Goal: Transaction & Acquisition: Book appointment/travel/reservation

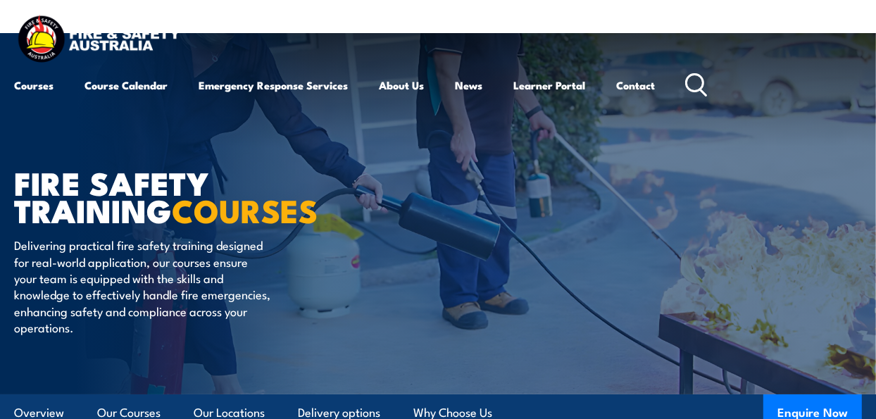
drag, startPoint x: 452, startPoint y: 299, endPoint x: 397, endPoint y: 263, distance: 65.3
click at [452, 298] on article "FIRE SAFETY TRAINING COURSES Delivering practical fire safety training designed…" at bounding box center [438, 213] width 848 height 361
click at [91, 89] on link "Course Calendar" at bounding box center [126, 85] width 83 height 34
click at [130, 86] on link "Course Calendar" at bounding box center [126, 85] width 83 height 34
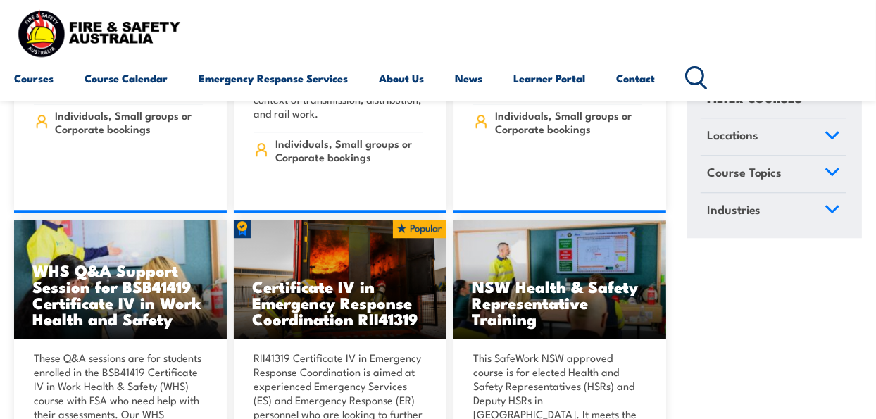
scroll to position [2818, 0]
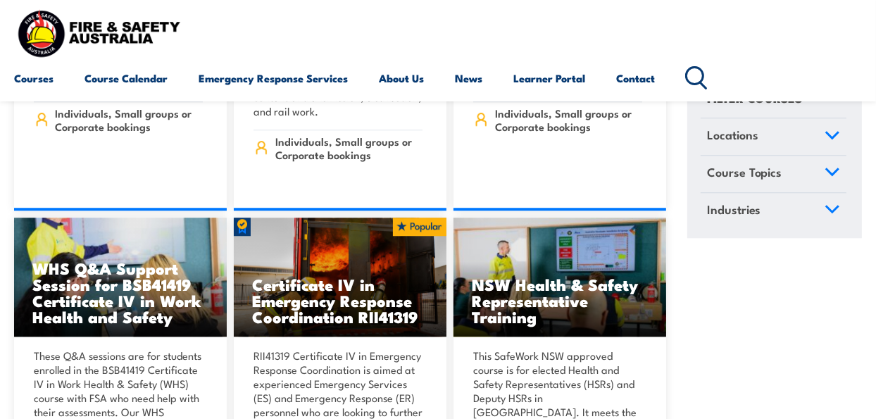
click at [692, 70] on circle at bounding box center [694, 76] width 17 height 17
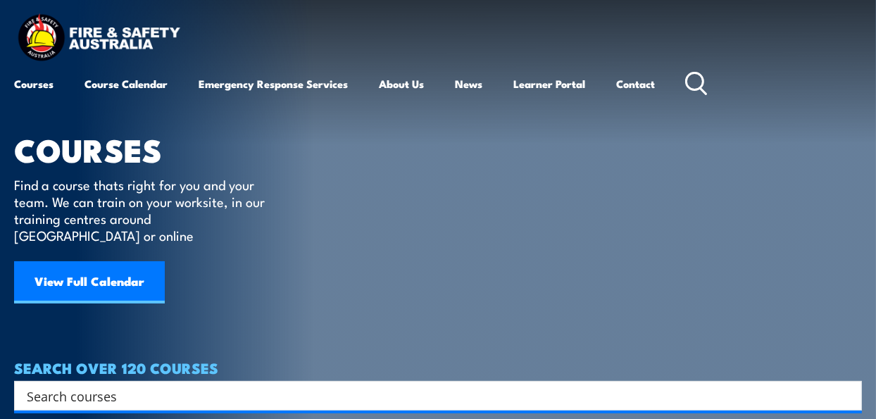
click at [179, 385] on input "Search input" at bounding box center [429, 395] width 804 height 21
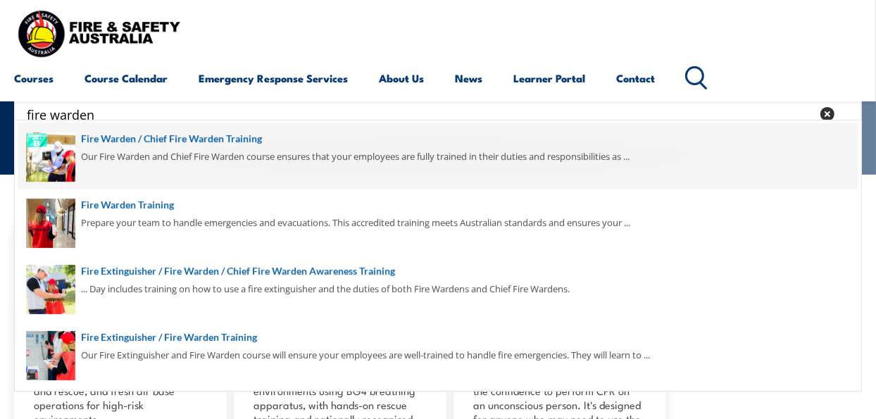
type input "fire warden"
click at [163, 139] on span at bounding box center [438, 156] width 840 height 66
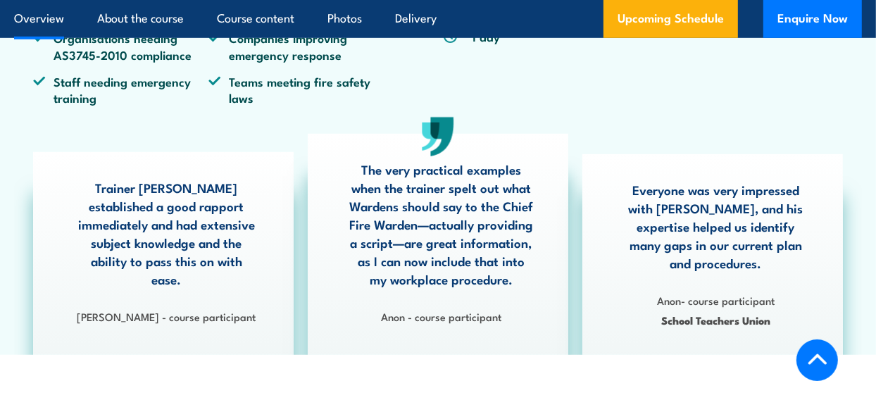
scroll to position [493, 0]
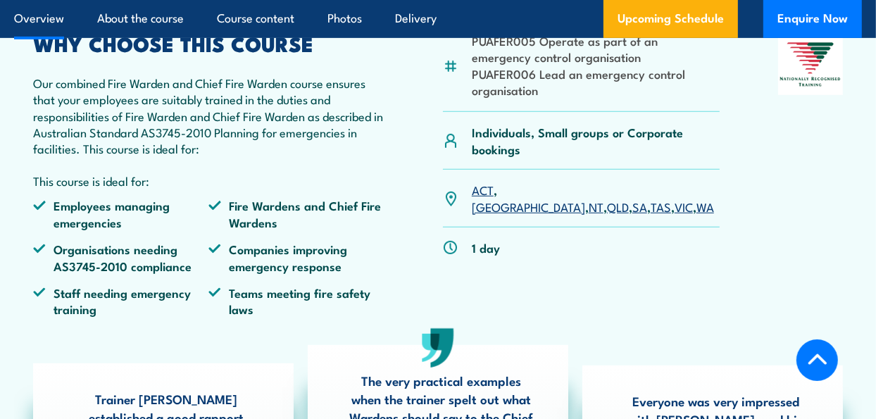
click at [589, 198] on link "NT" at bounding box center [596, 206] width 15 height 17
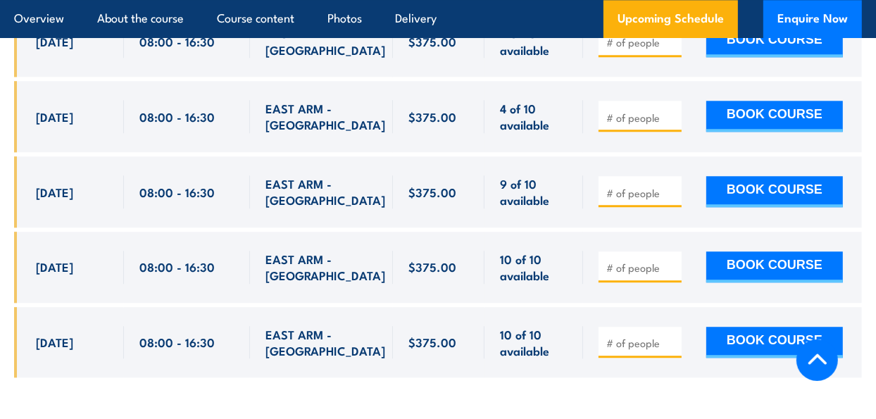
scroll to position [2660, 0]
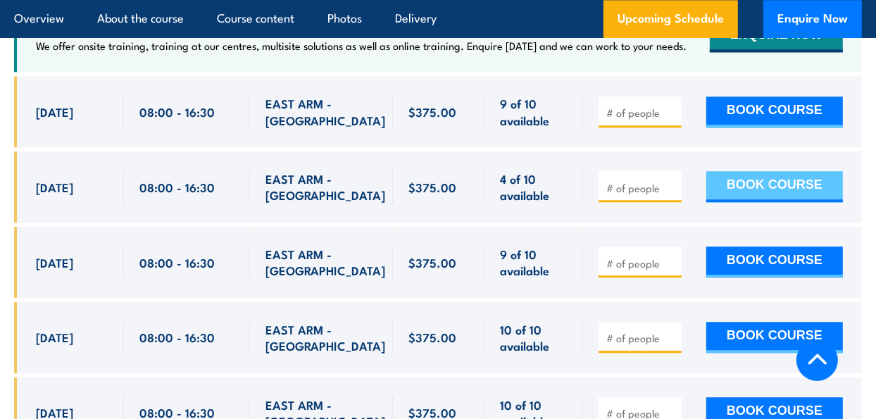
click at [776, 185] on button "BOOK COURSE" at bounding box center [774, 186] width 137 height 31
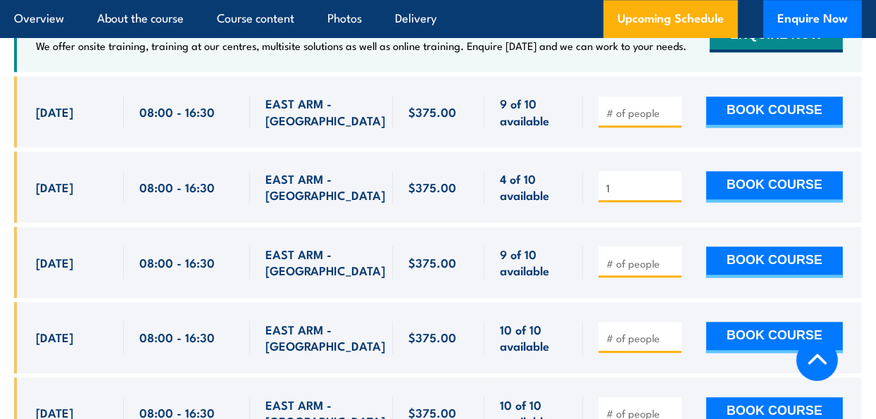
click at [670, 181] on input "1" at bounding box center [641, 188] width 70 height 14
type input "2"
click at [670, 181] on input "2" at bounding box center [641, 188] width 70 height 14
click at [737, 182] on button "BOOK COURSE" at bounding box center [774, 186] width 137 height 31
type input "1"
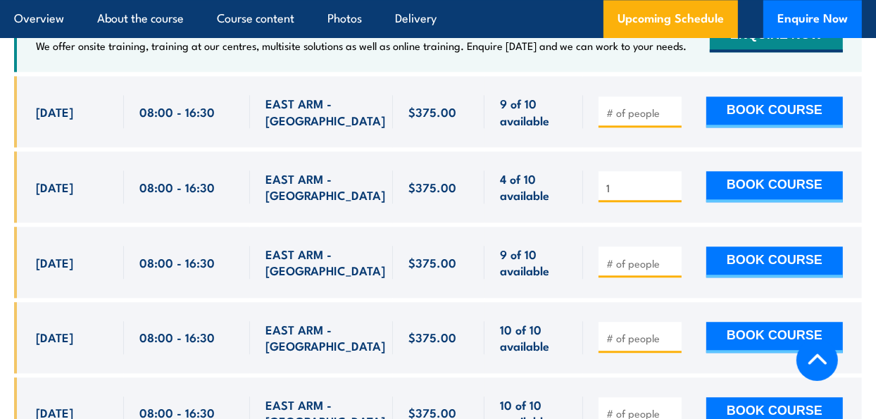
click at [671, 188] on input "1" at bounding box center [641, 188] width 70 height 14
click at [752, 185] on button "BOOK COURSE" at bounding box center [774, 186] width 137 height 31
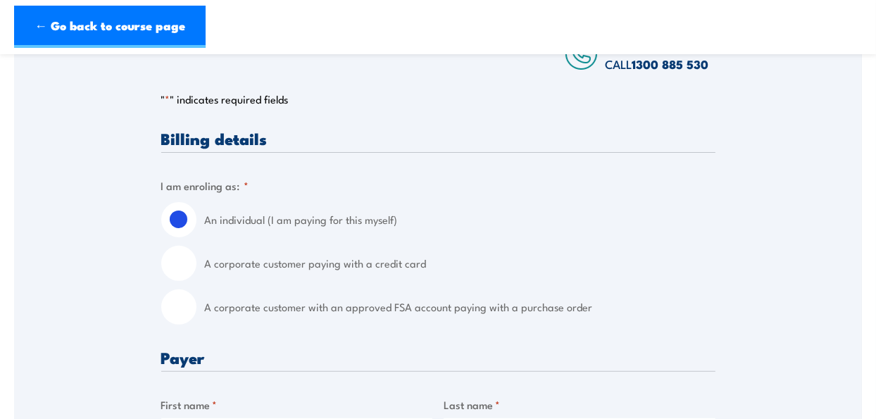
scroll to position [282, 0]
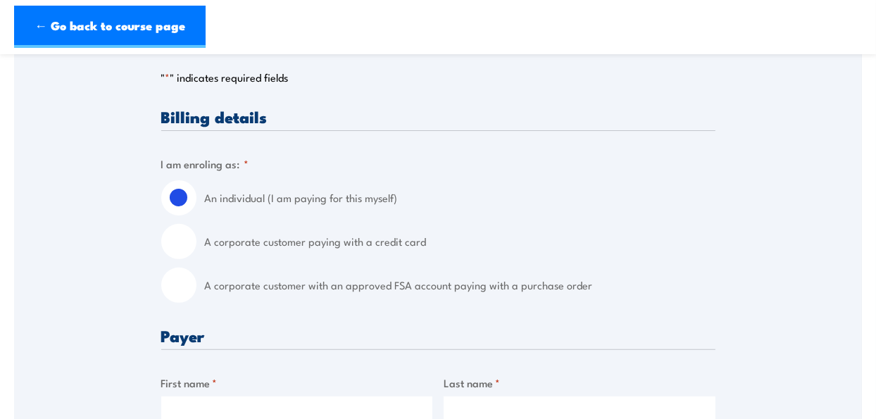
click at [180, 244] on input "A corporate customer paying with a credit card" at bounding box center [178, 241] width 35 height 35
radio input "true"
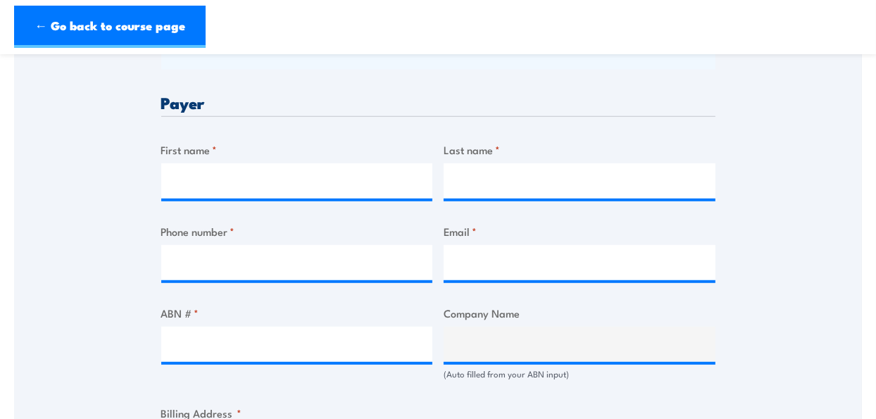
scroll to position [564, 0]
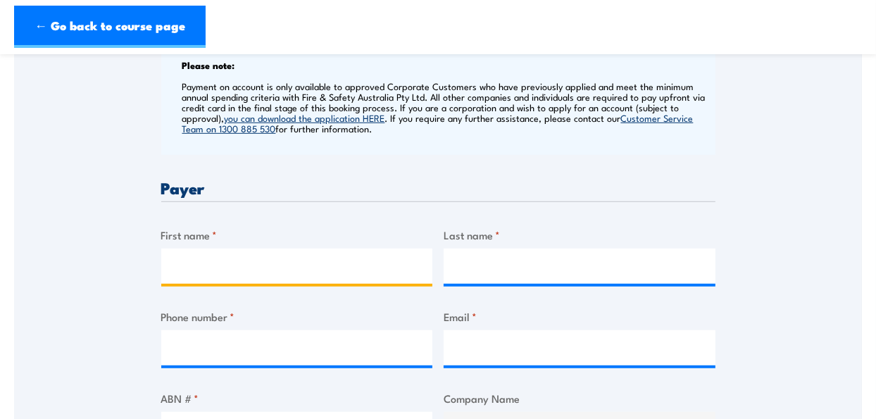
click at [268, 270] on input "First name *" at bounding box center [297, 266] width 272 height 35
type input "Alison"
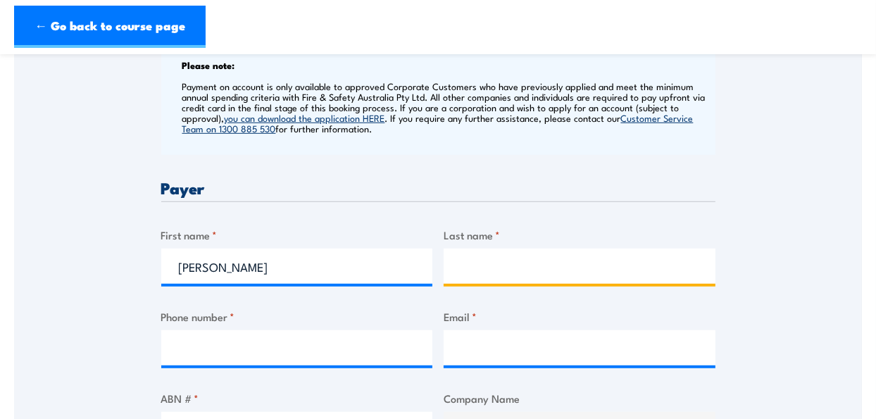
type input "Neibling"
type input "0428217091"
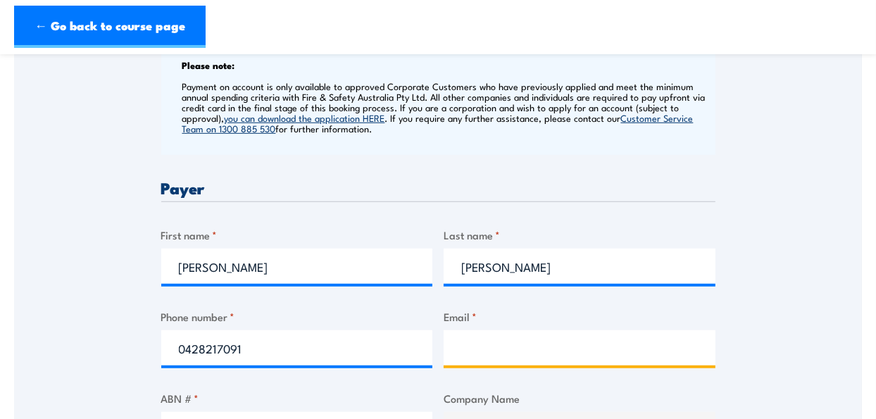
type input "NeiblingA@missionaustralia.com.au"
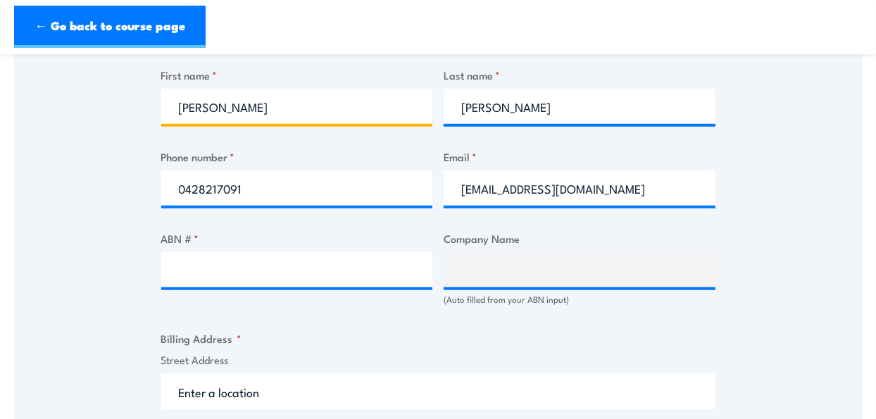
scroll to position [775, 0]
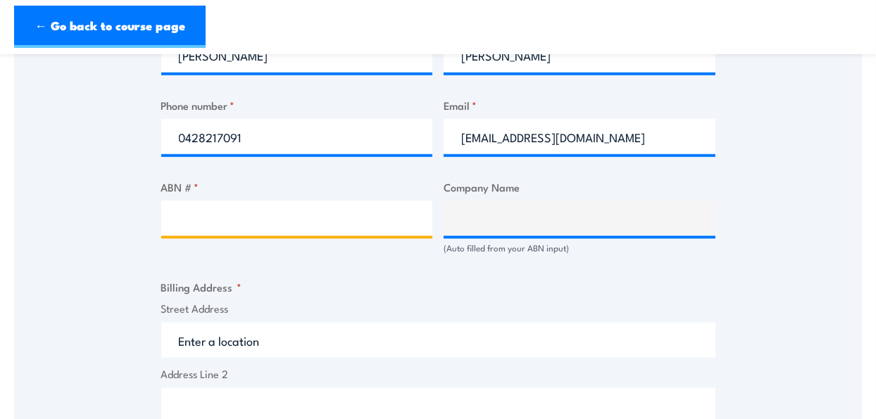
click at [283, 216] on input "ABN # *" at bounding box center [297, 218] width 272 height 35
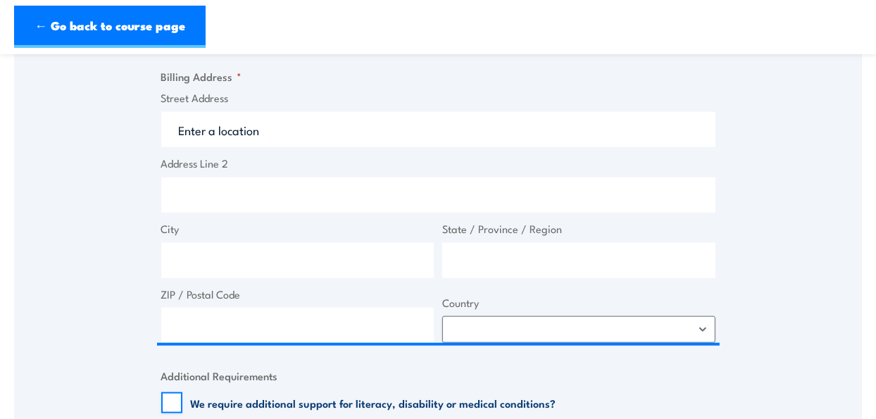
scroll to position [986, 0]
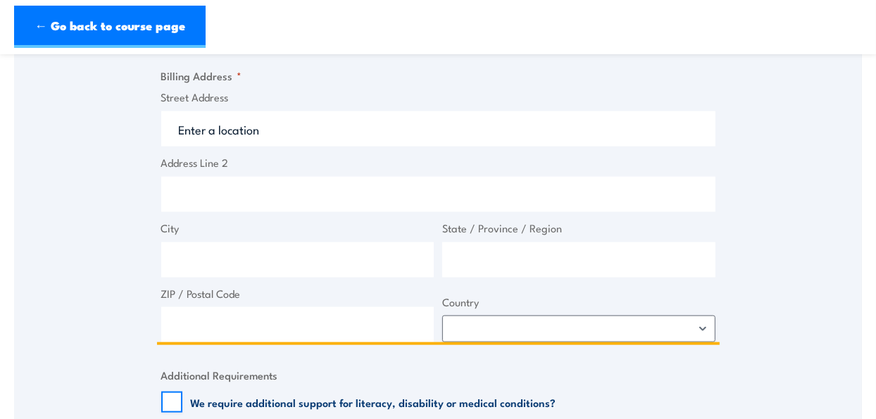
click at [223, 139] on input "Street Address" at bounding box center [438, 128] width 554 height 35
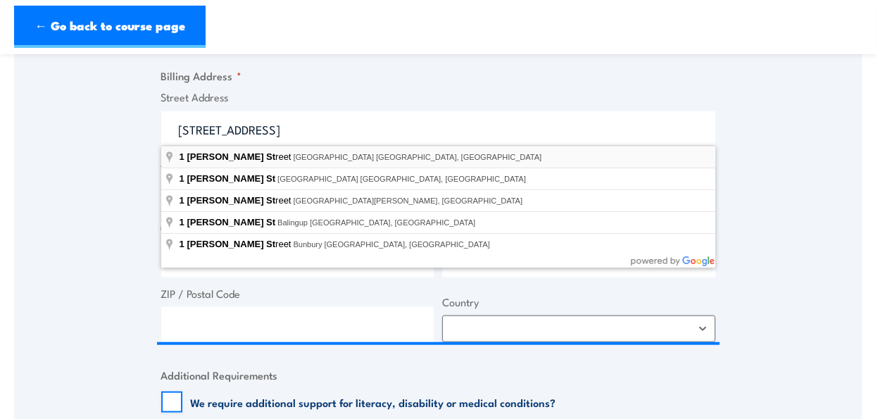
type input "[STREET_ADDRESS][PERSON_NAME]"
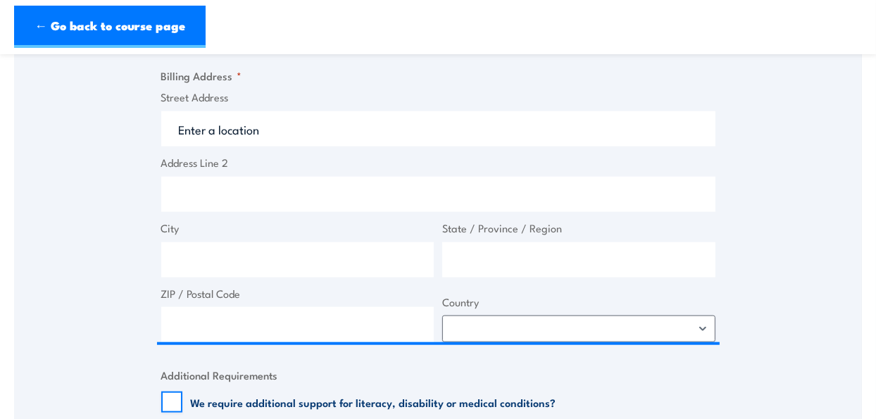
type input "[STREET_ADDRESS][PERSON_NAME]"
type input "Darwin City"
type input "Northern Territory"
type input "0800"
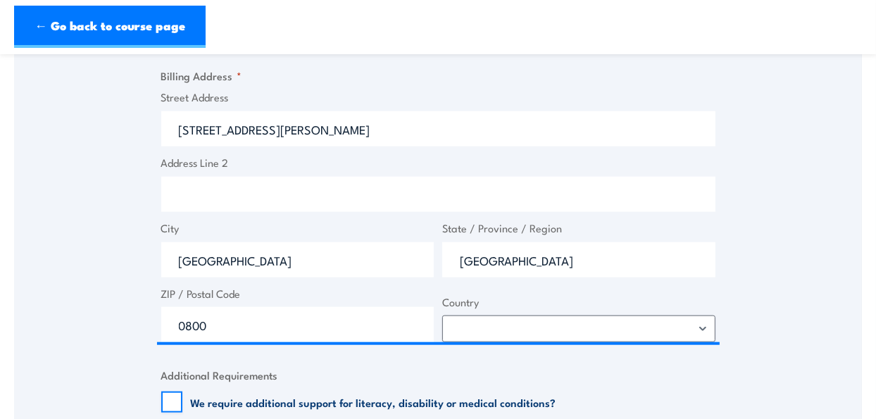
select select "Australia"
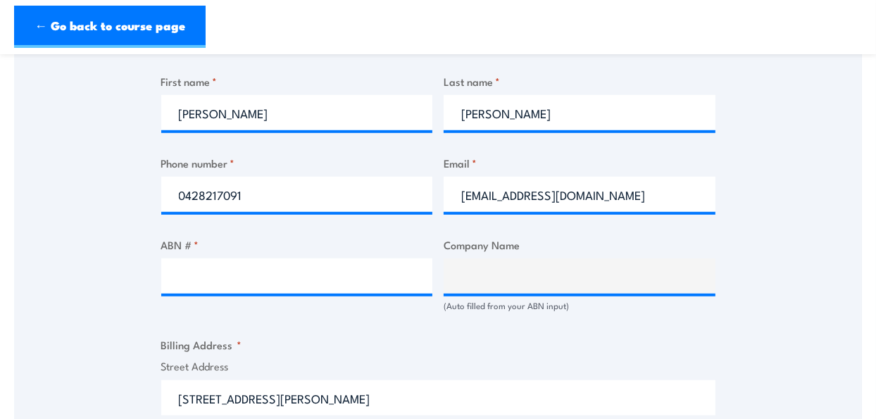
scroll to position [704, 0]
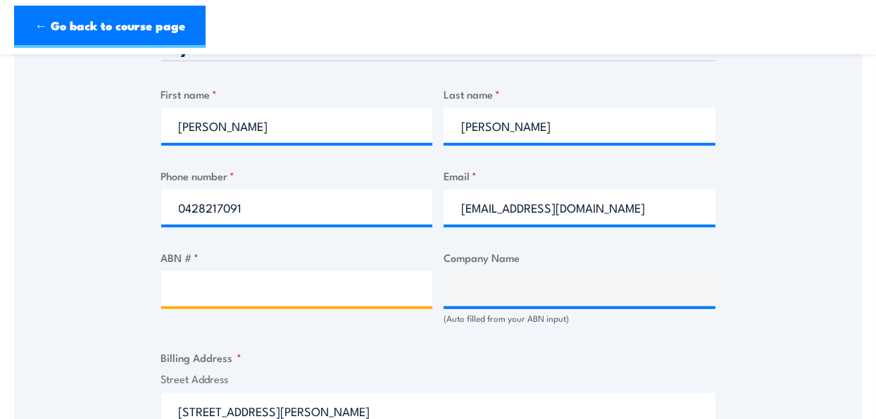
click at [225, 285] on input "ABN # *" at bounding box center [297, 288] width 272 height 35
type input "15000002522"
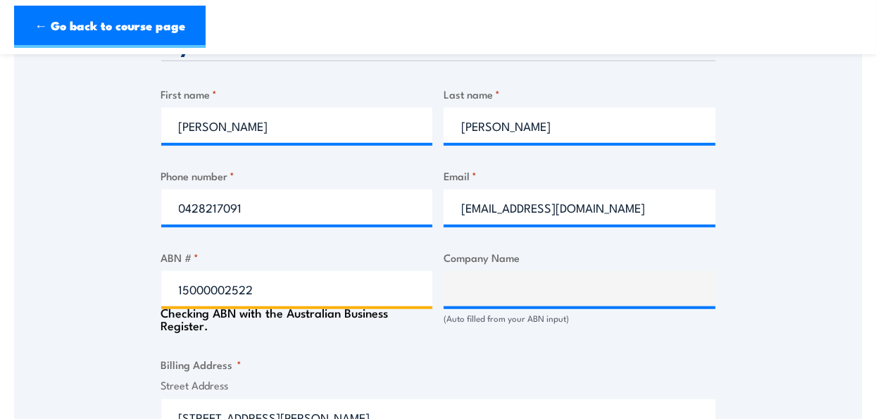
type input "MISSION AUSTRALIA"
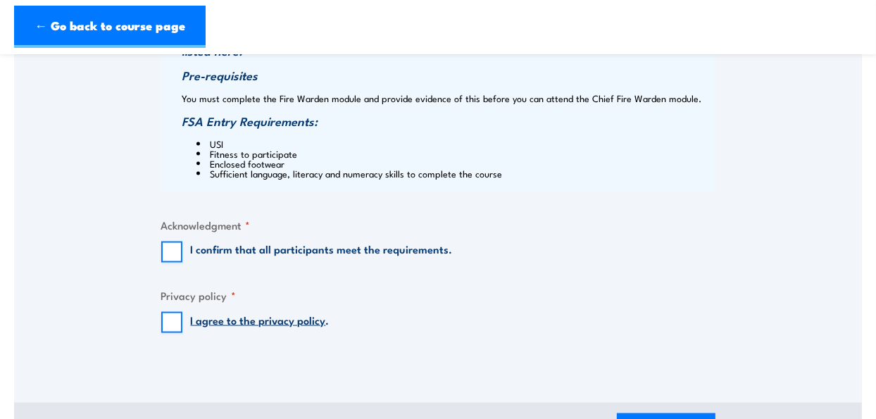
scroll to position [1409, 0]
type input "15000002522"
drag, startPoint x: 161, startPoint y: 251, endPoint x: 189, endPoint y: 242, distance: 29.9
click at [162, 251] on input "I confirm that all participants meet the requirements." at bounding box center [171, 252] width 21 height 21
checkbox input "true"
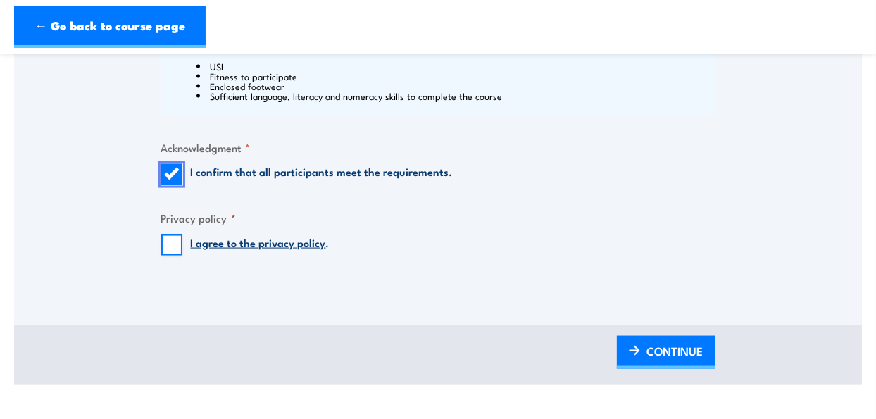
scroll to position [1479, 0]
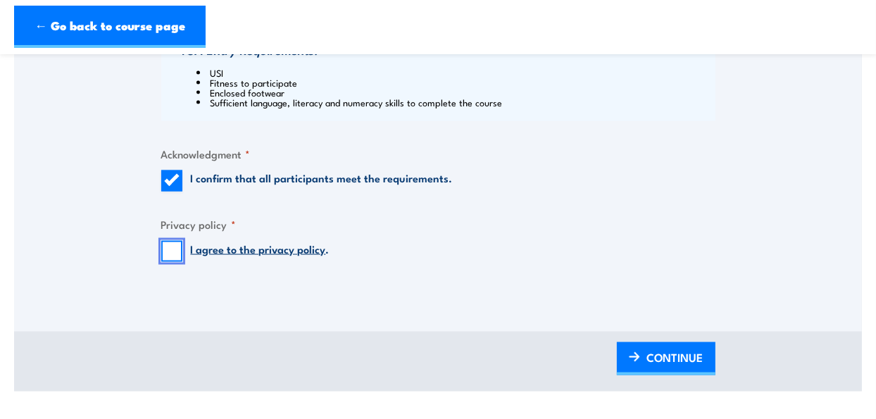
click at [177, 246] on input "I agree to the privacy policy ." at bounding box center [171, 251] width 21 height 21
checkbox input "true"
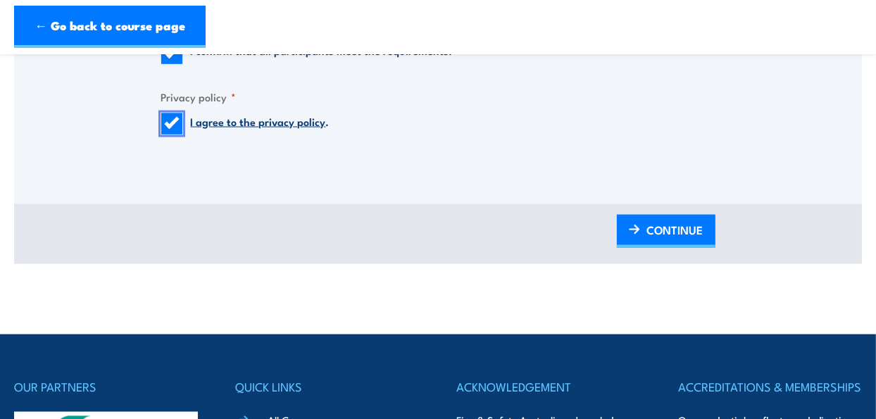
scroll to position [1620, 0]
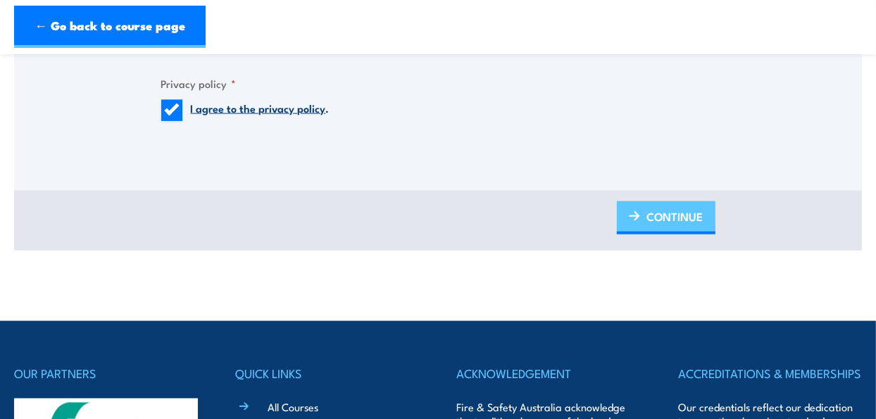
click at [654, 218] on span "CONTINUE" at bounding box center [675, 216] width 56 height 37
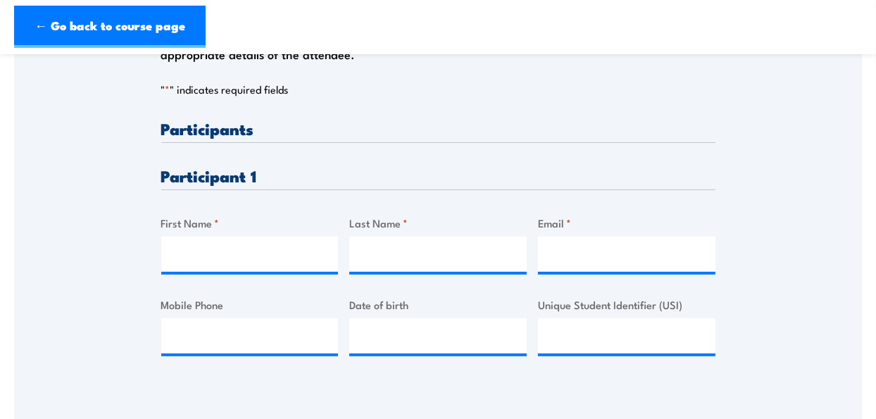
scroll to position [282, 0]
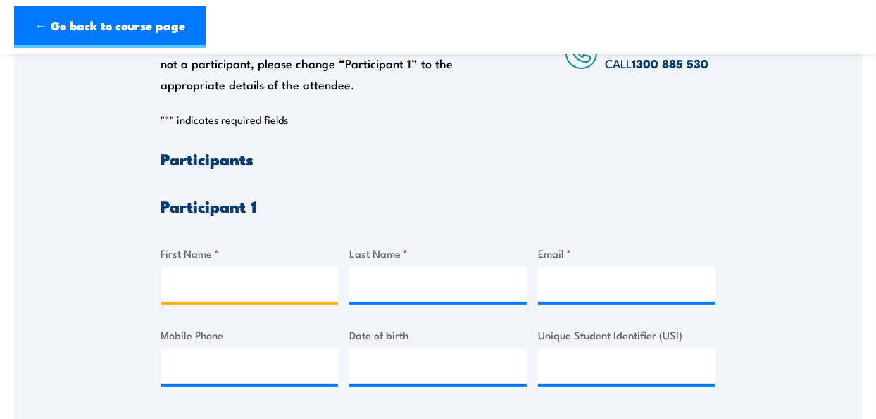
click at [211, 284] on input "First Name *" at bounding box center [250, 284] width 178 height 35
type input "Shelley"
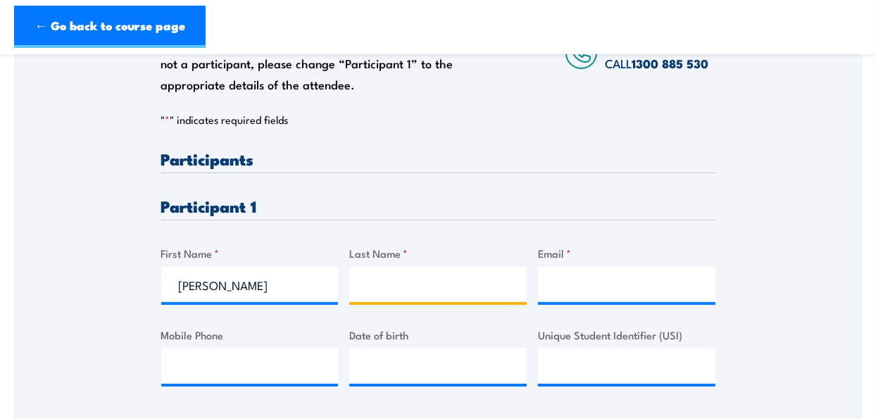
click at [414, 297] on input "Last Name *" at bounding box center [438, 284] width 178 height 35
type input "Hand"
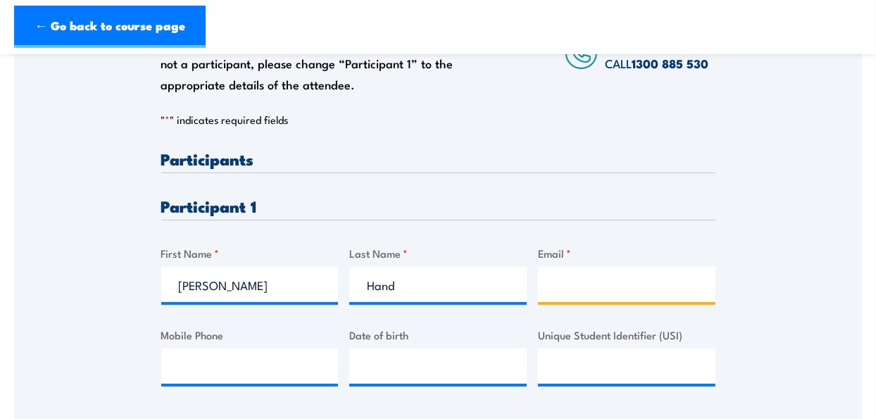
click at [565, 282] on input "Email *" at bounding box center [627, 284] width 178 height 35
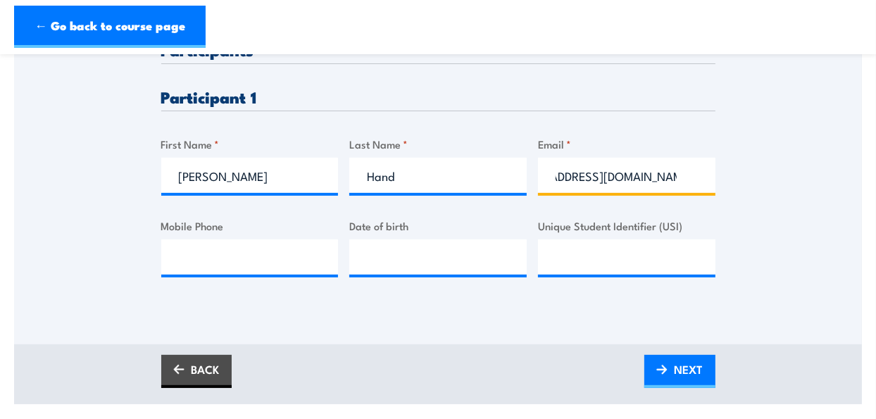
scroll to position [423, 0]
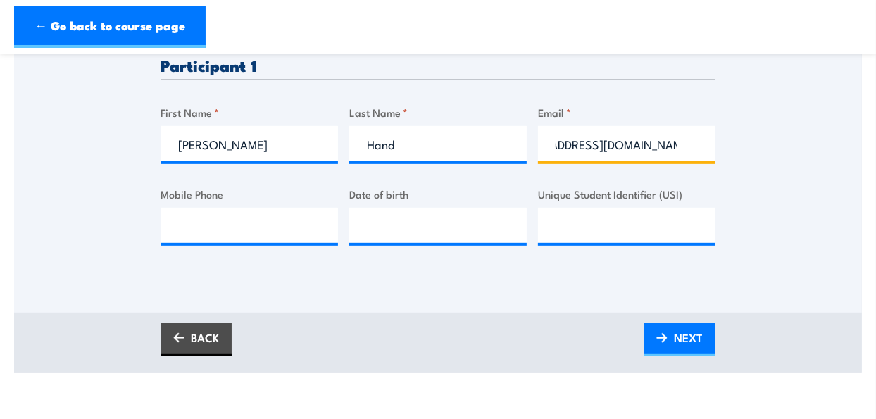
type input "hands@missionaustralia.com.au"
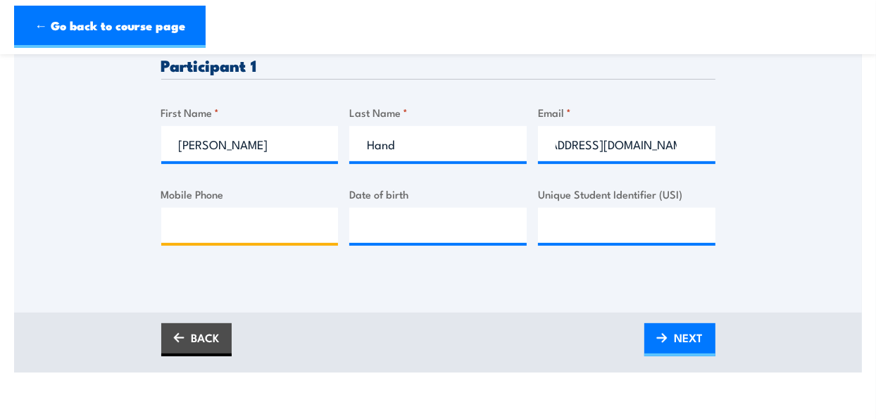
scroll to position [0, 0]
click at [223, 229] on input "Mobile Phone" at bounding box center [250, 225] width 178 height 35
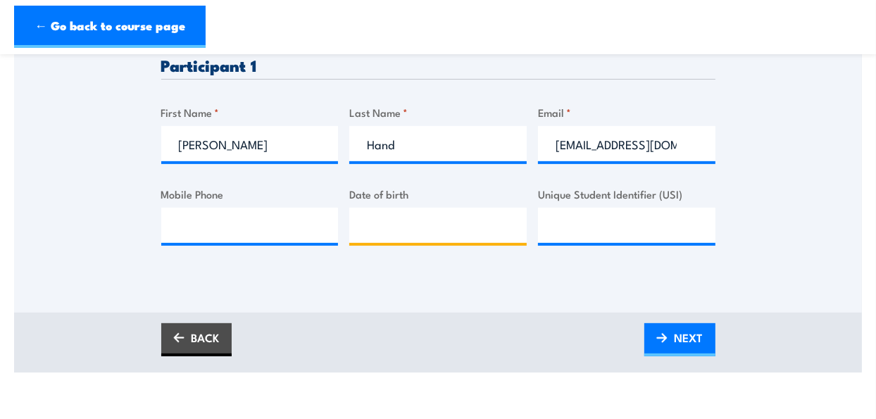
type input "__/__/____"
click at [454, 232] on input "__/__/____" at bounding box center [438, 225] width 178 height 35
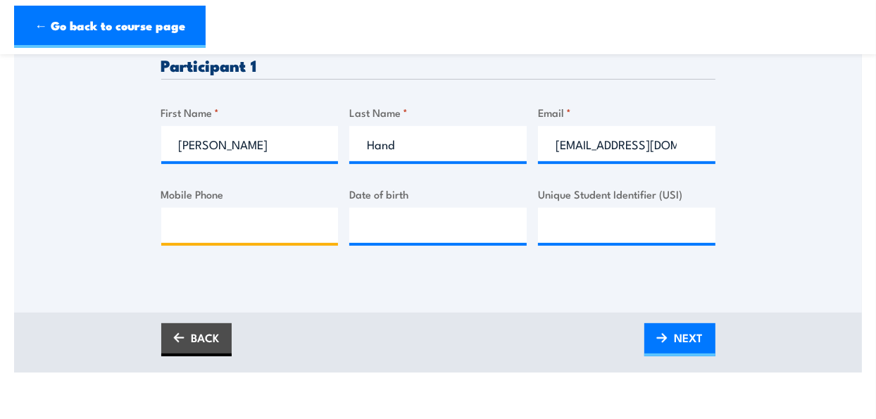
click at [225, 230] on input "Mobile Phone" at bounding box center [250, 225] width 178 height 35
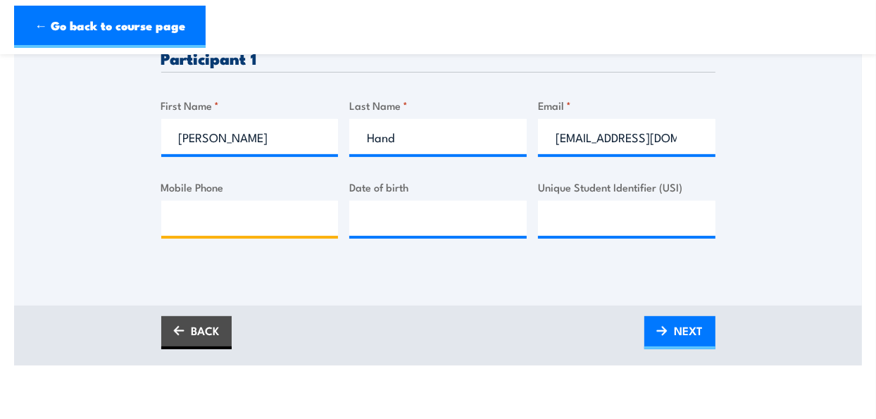
scroll to position [401, 0]
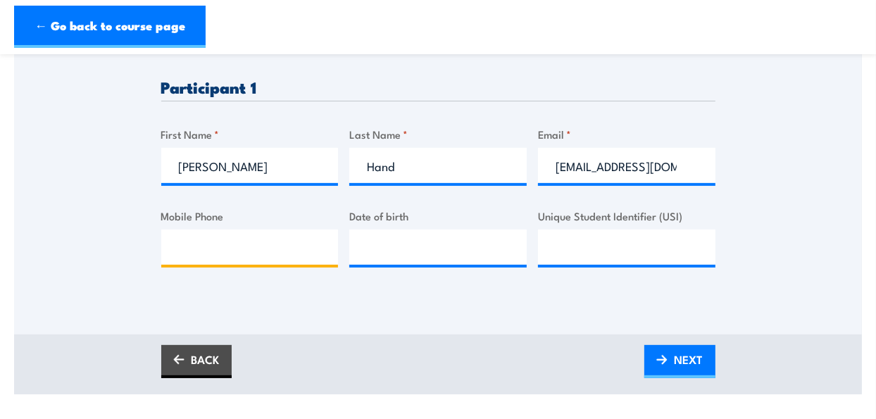
click at [242, 245] on input "Mobile Phone" at bounding box center [250, 247] width 178 height 35
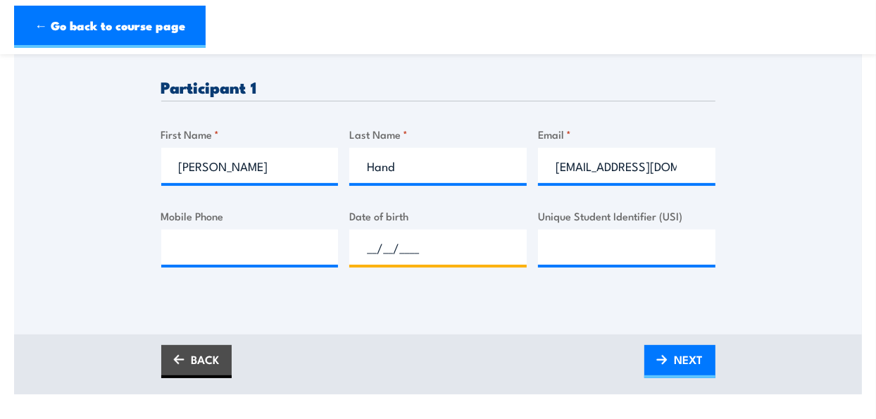
click at [356, 249] on input "__/__/____" at bounding box center [438, 247] width 178 height 35
type input "09/02/1981"
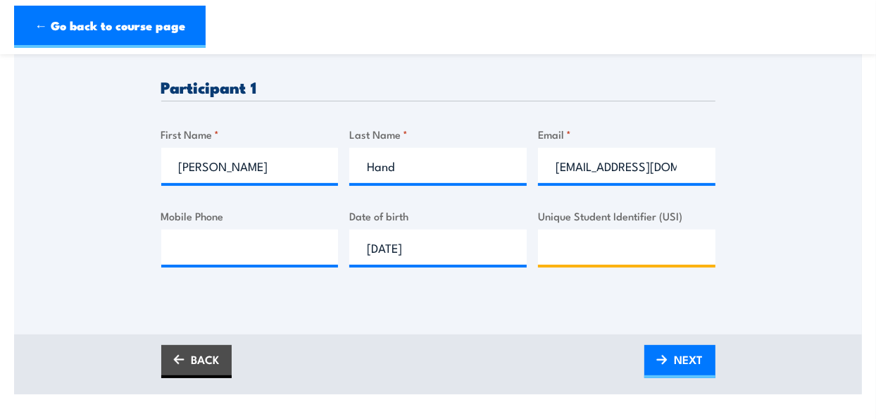
click at [578, 244] on input "Unique Student Identifier (USI)" at bounding box center [627, 247] width 178 height 35
type input "xdc789spas"
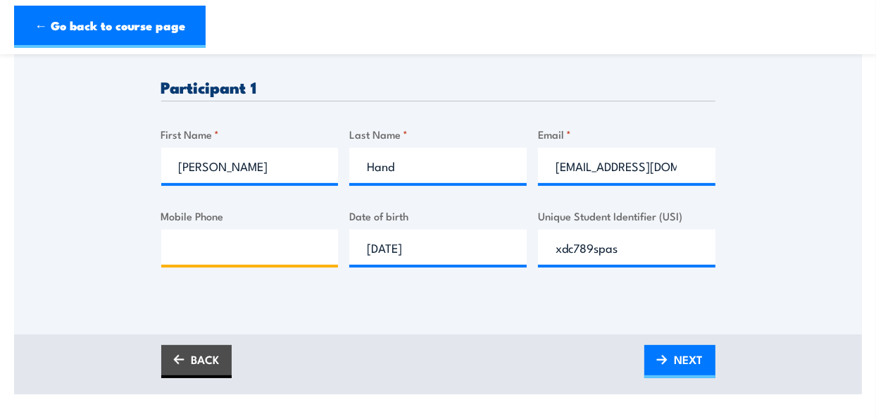
click at [204, 253] on input "Mobile Phone" at bounding box center [250, 247] width 178 height 35
type input "0436601874"
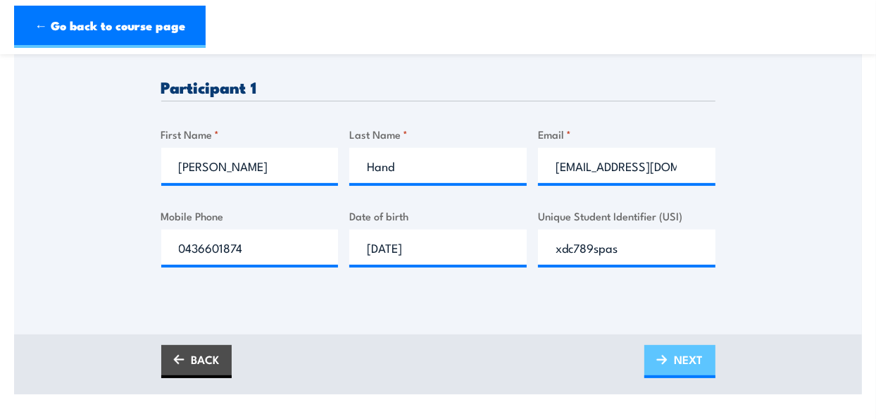
click at [666, 351] on link "NEXT" at bounding box center [680, 361] width 71 height 33
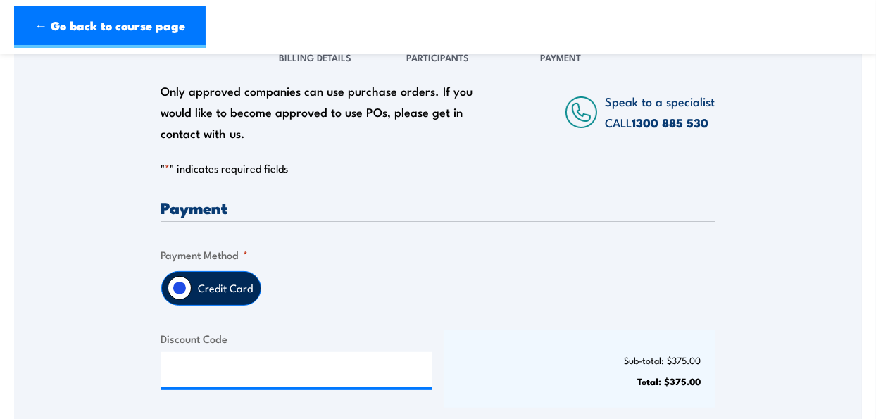
scroll to position [352, 0]
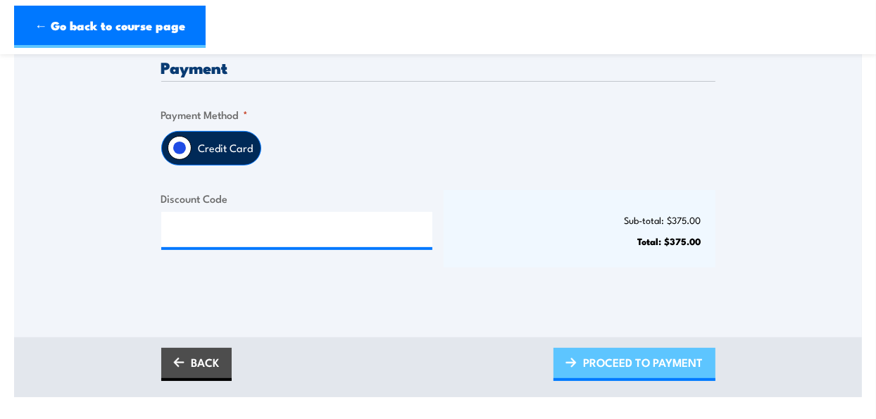
click at [590, 362] on span "PROCEED TO PAYMENT" at bounding box center [644, 362] width 120 height 37
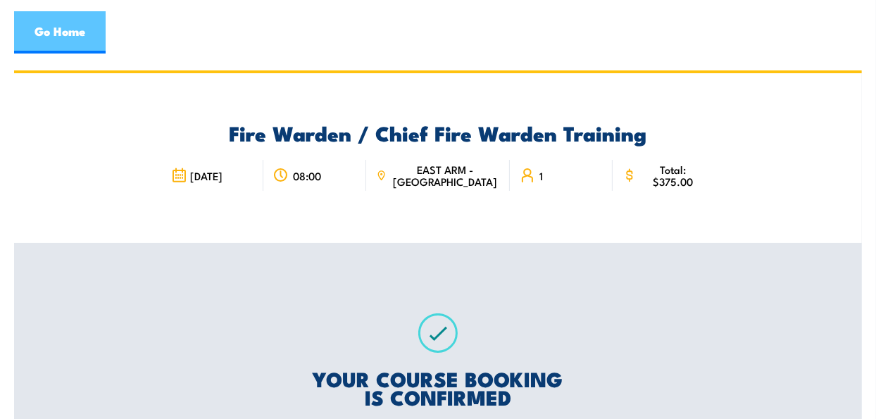
click at [58, 32] on link "Go Home" at bounding box center [60, 32] width 92 height 42
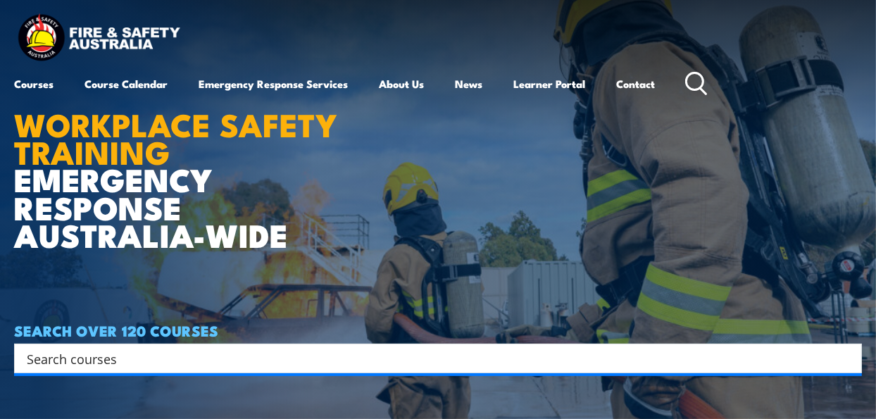
click at [698, 80] on icon at bounding box center [696, 83] width 23 height 23
click at [154, 365] on input "Search input" at bounding box center [429, 358] width 804 height 21
type input "f"
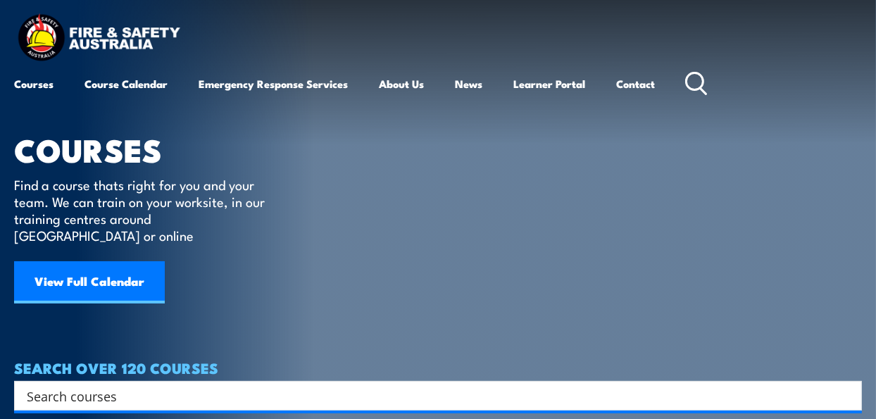
click at [154, 381] on div "Search" at bounding box center [438, 396] width 848 height 30
click at [150, 385] on input "Search input" at bounding box center [429, 395] width 804 height 21
click at [145, 385] on input "Search input" at bounding box center [429, 395] width 804 height 21
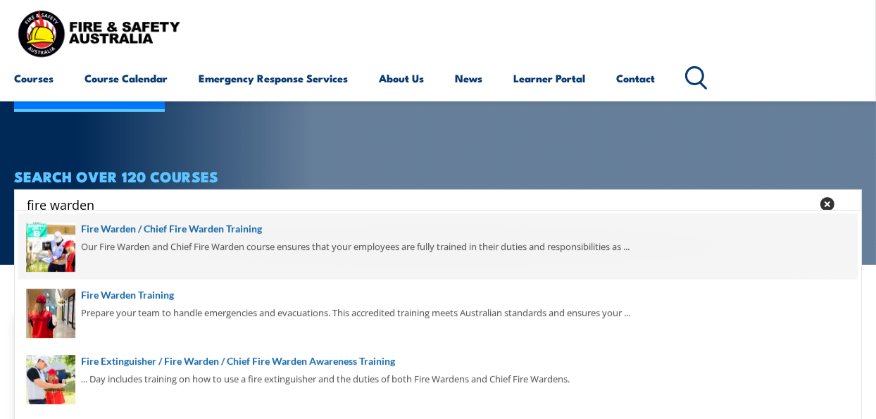
scroll to position [211, 0]
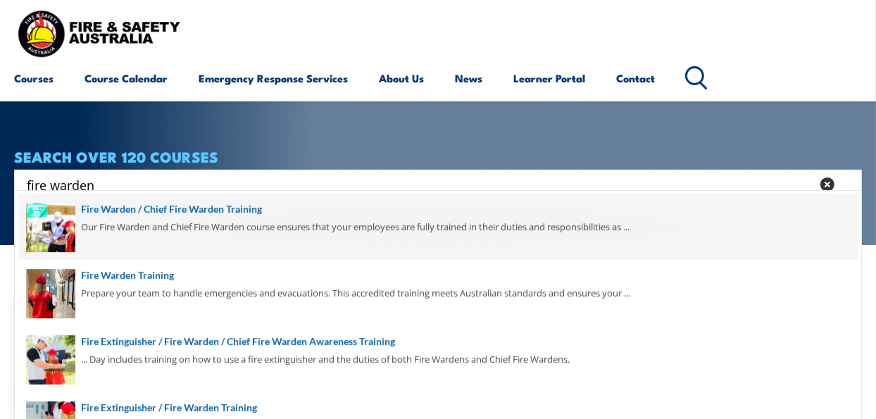
type input "fire warden"
click at [199, 218] on span at bounding box center [438, 227] width 840 height 66
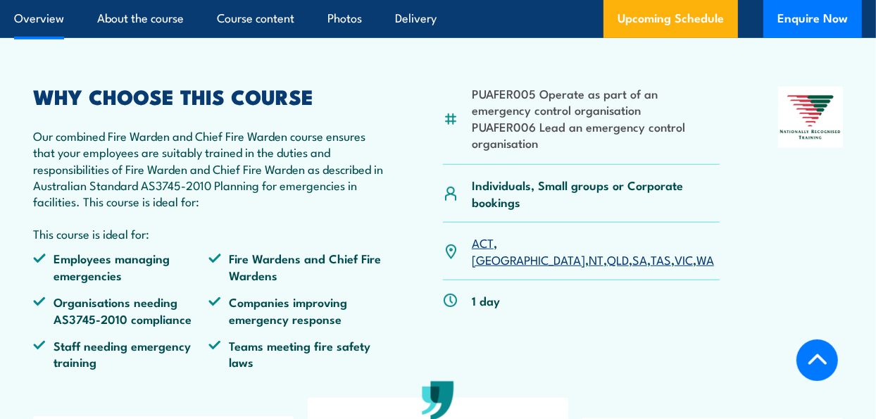
scroll to position [423, 0]
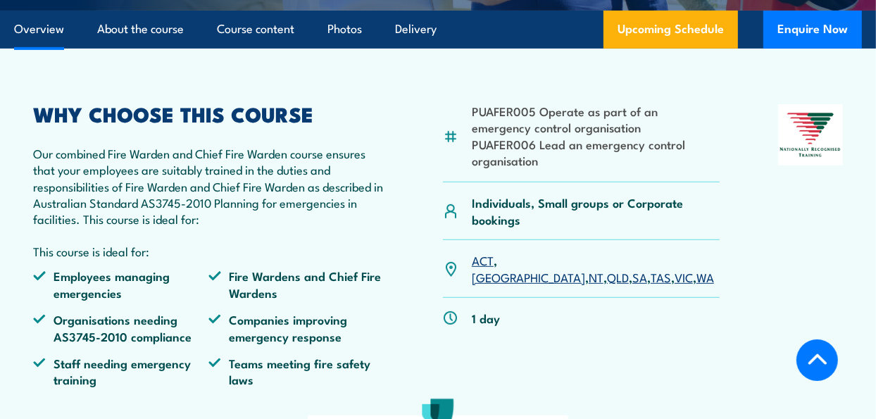
click at [589, 268] on link "NT" at bounding box center [596, 276] width 15 height 17
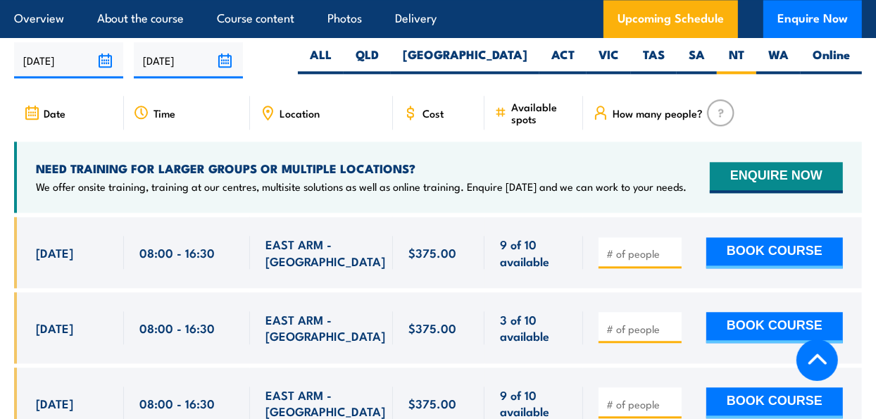
click at [634, 330] on input "number" at bounding box center [641, 329] width 70 height 14
type input "1"
click at [672, 322] on input "1" at bounding box center [641, 329] width 70 height 14
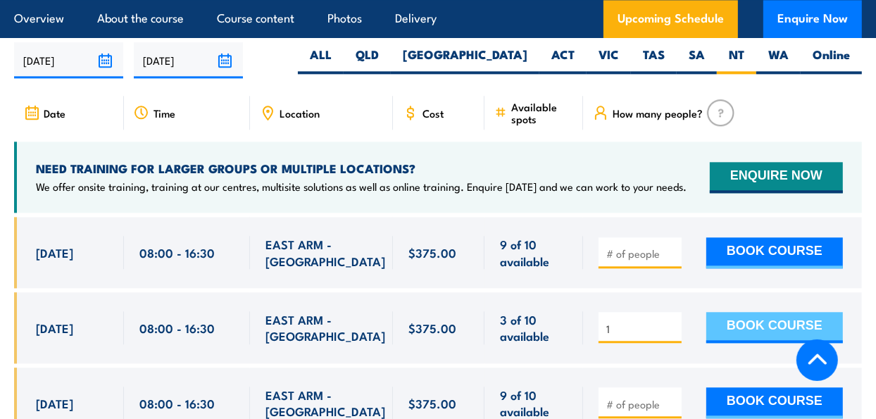
click at [722, 319] on button "BOOK COURSE" at bounding box center [774, 327] width 137 height 31
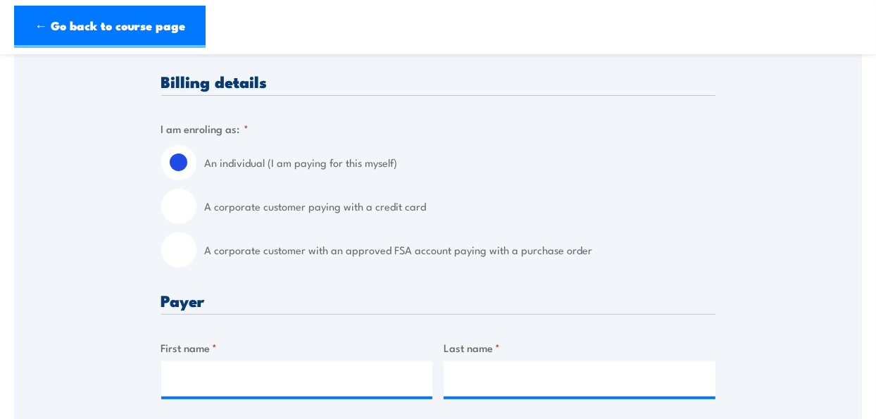
scroll to position [352, 0]
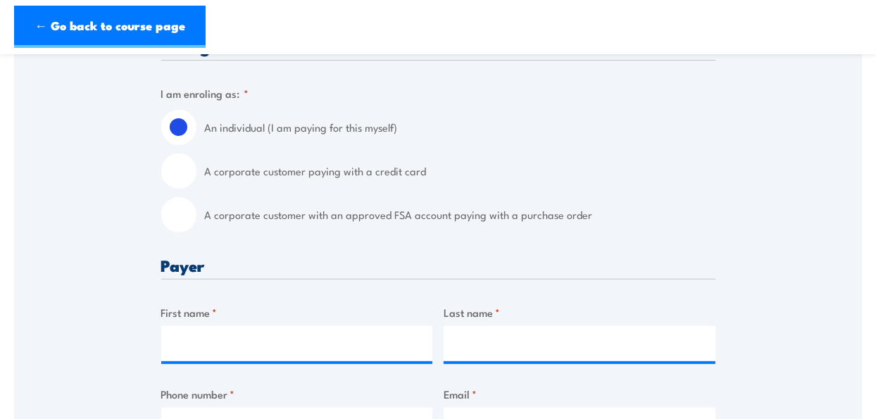
click at [179, 164] on input "A corporate customer paying with a credit card" at bounding box center [178, 171] width 35 height 35
radio input "true"
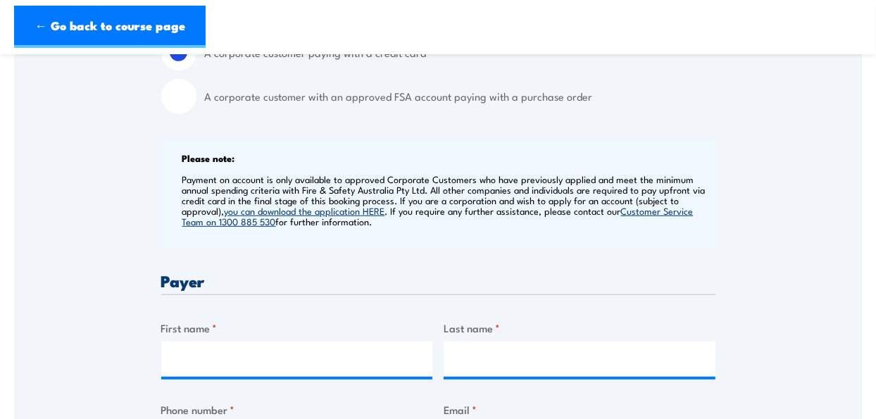
scroll to position [564, 0]
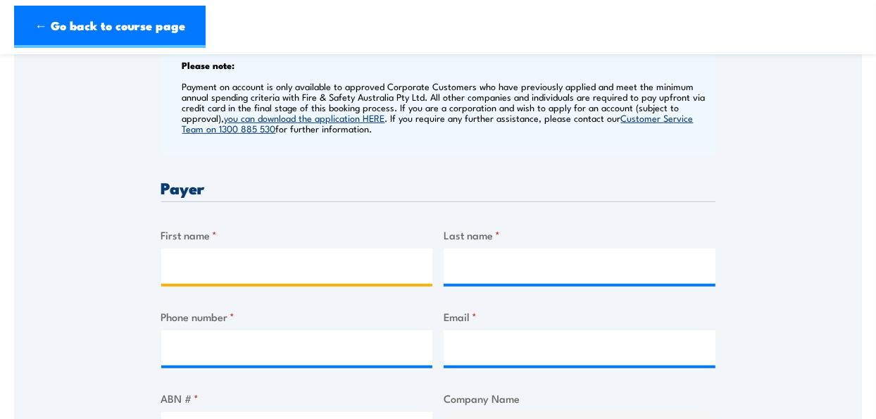
click at [201, 262] on input "First name *" at bounding box center [297, 266] width 272 height 35
type input "Alison"
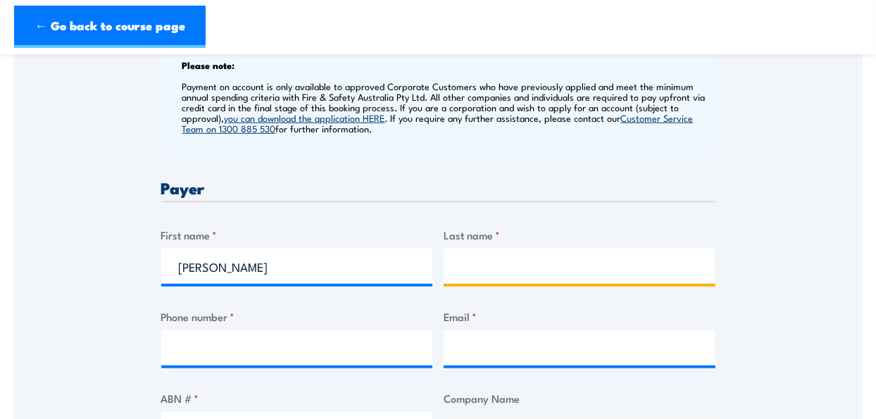
type input "Neibling"
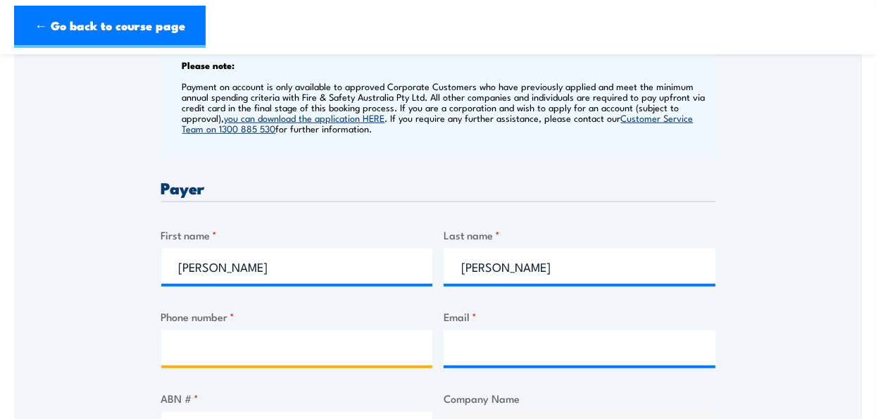
type input "0428217091"
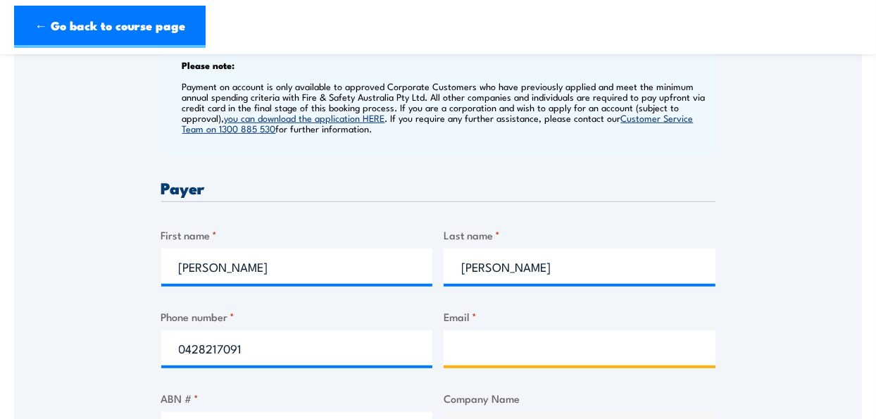
type input "NeiblingA@missionaustralia.com.au"
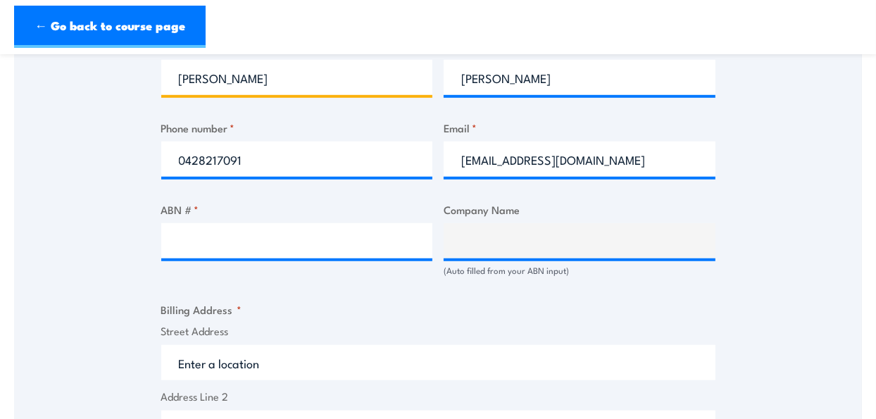
scroll to position [775, 0]
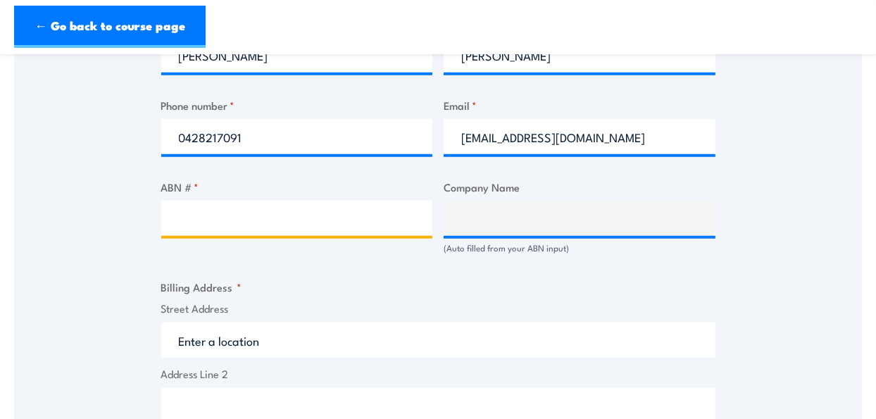
click at [187, 222] on input "ABN # *" at bounding box center [297, 218] width 272 height 35
type input "5"
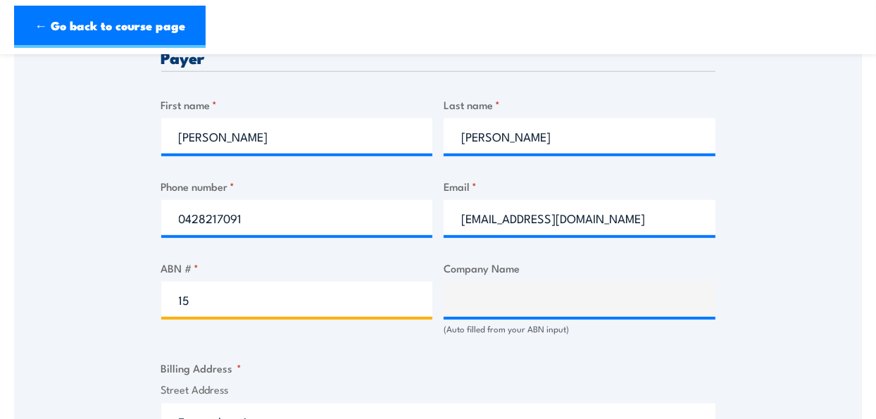
scroll to position [564, 0]
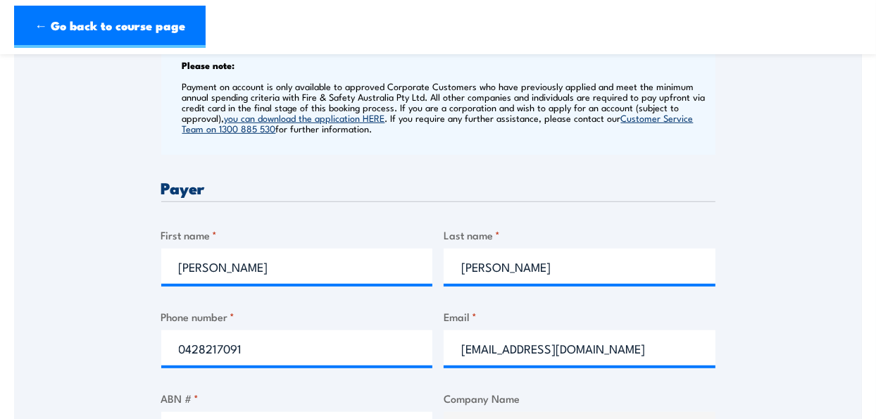
type input "15"
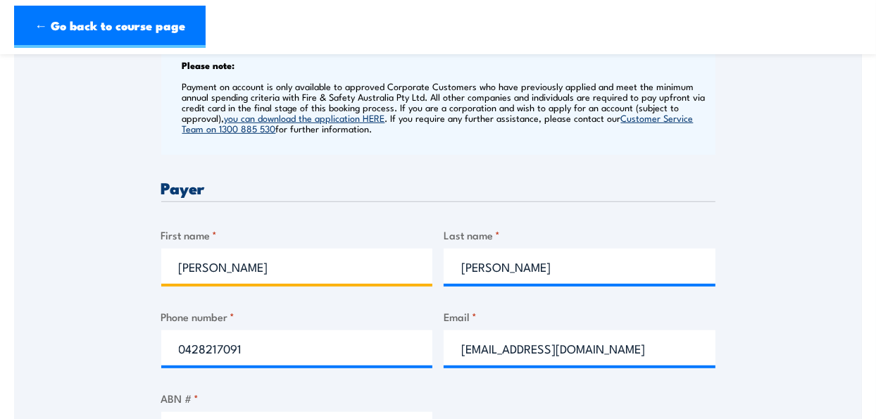
click at [257, 271] on input "Alison" at bounding box center [297, 266] width 272 height 35
type input "A"
type input "Joanne"
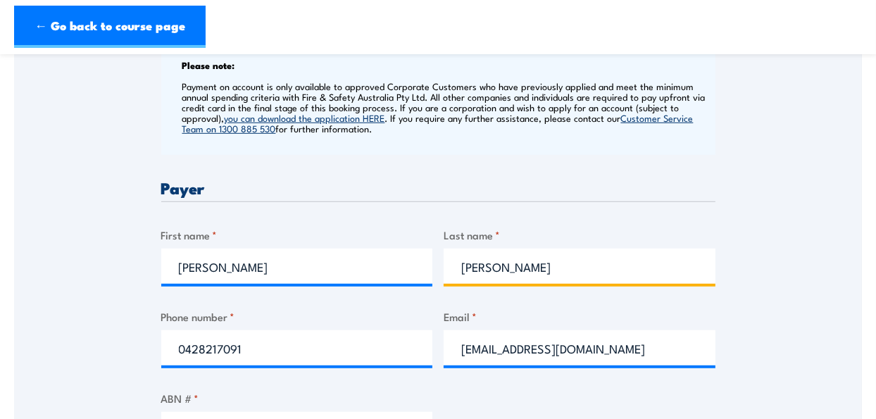
click at [583, 263] on input "Neibling" at bounding box center [580, 266] width 272 height 35
type input "N"
type input "Parker"
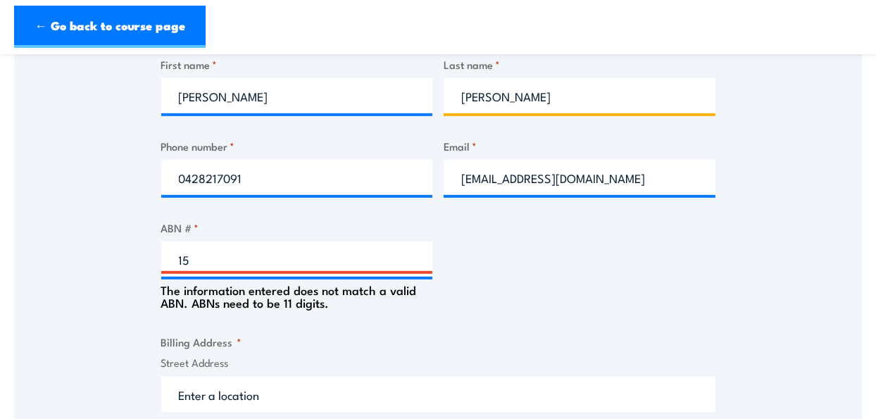
scroll to position [775, 0]
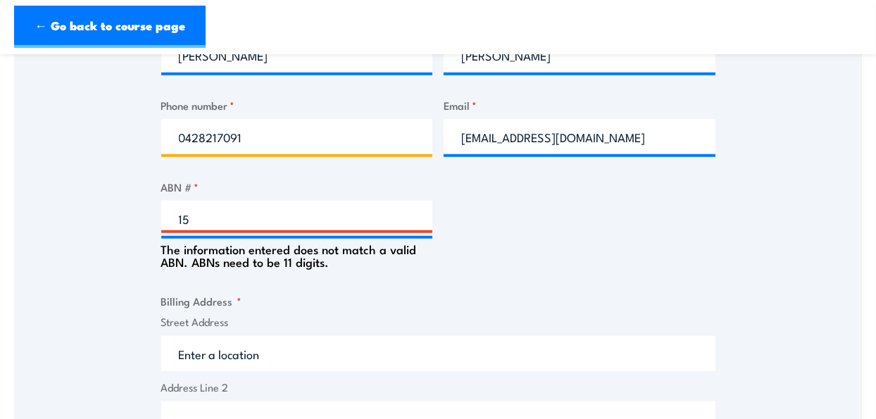
click at [274, 136] on input "0428217091" at bounding box center [297, 136] width 272 height 35
type input "0"
type input "0436845862"
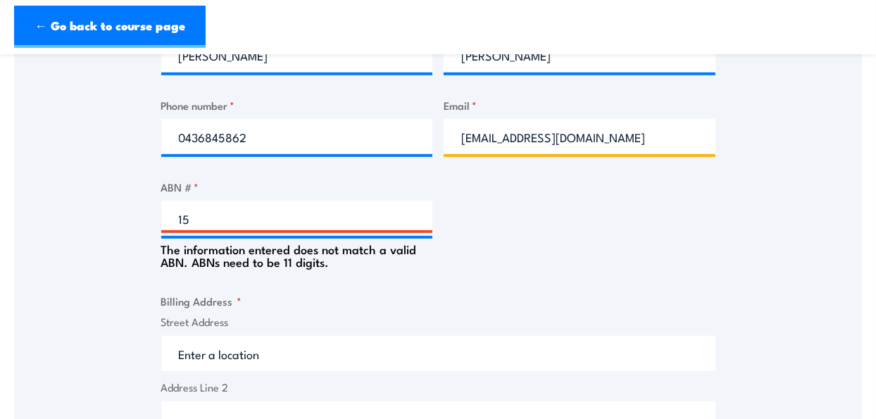
click at [511, 137] on input "NeiblingA@missionaustralia.com.au" at bounding box center [580, 136] width 272 height 35
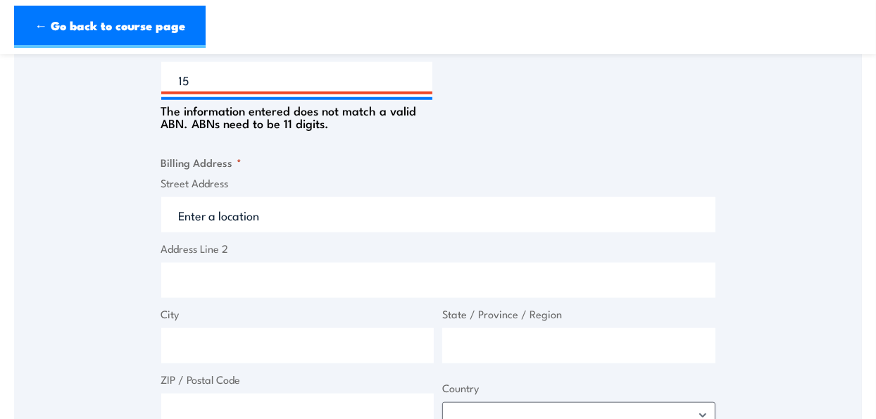
scroll to position [916, 0]
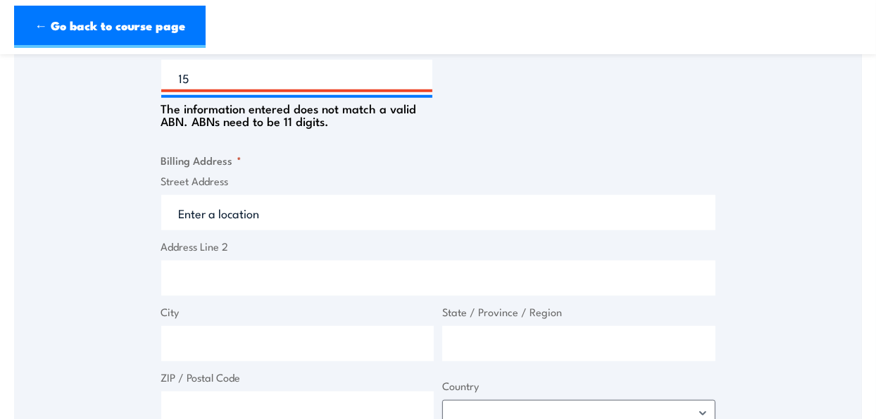
type input "parkerjo@missionaustralia.com.au"
click at [203, 76] on input "15" at bounding box center [297, 77] width 272 height 35
type input "15000002522"
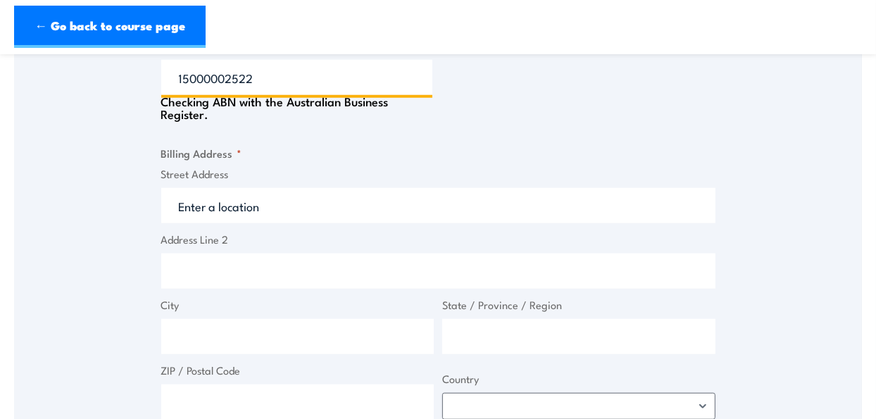
type input "MISSION AUSTRALIA"
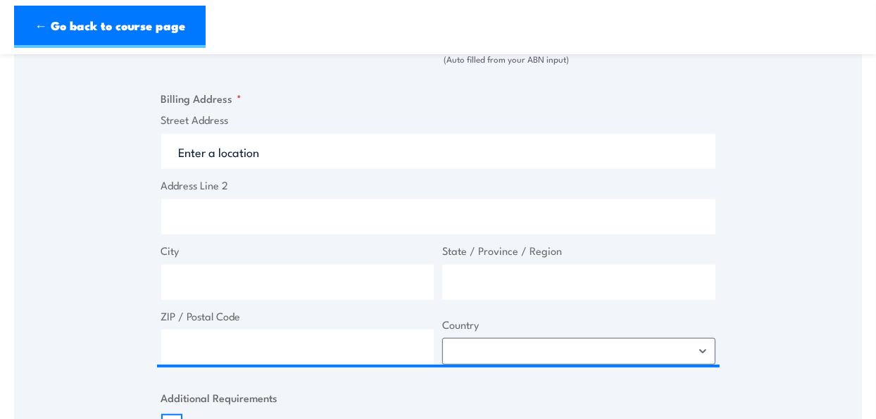
scroll to position [986, 0]
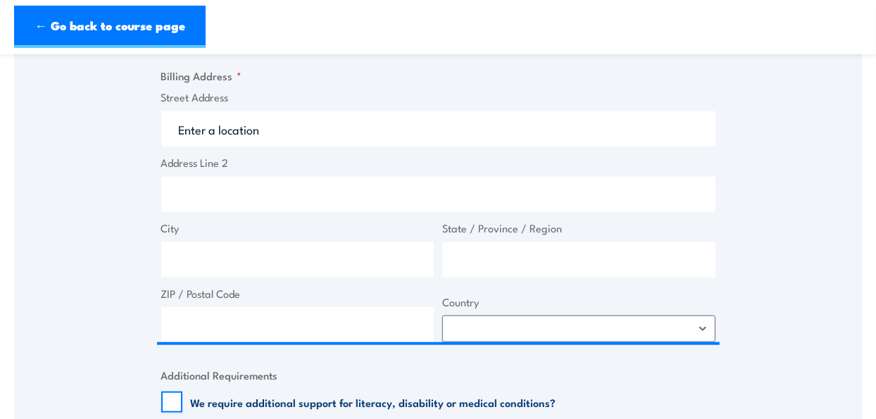
type input "15000002522"
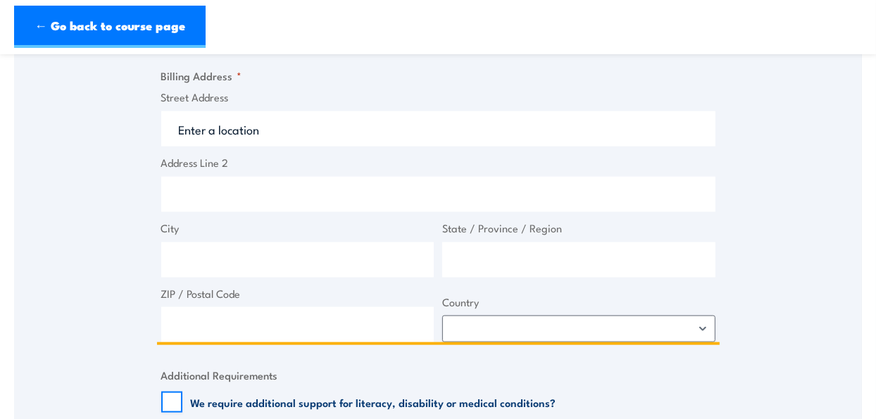
click at [251, 138] on input "Street Address" at bounding box center [438, 128] width 554 height 35
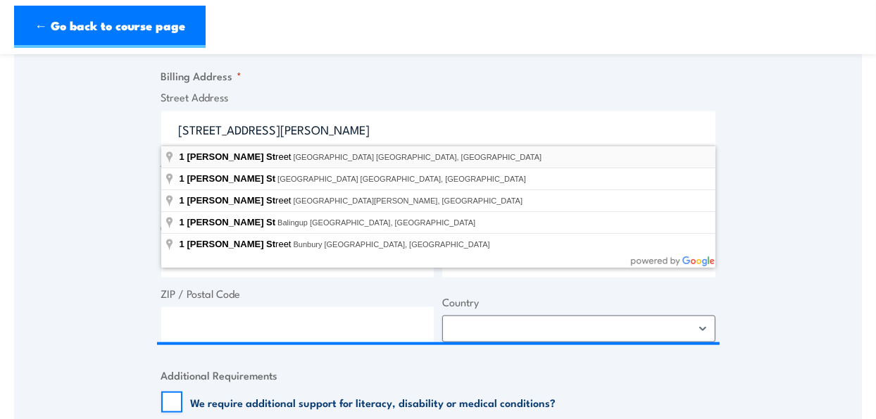
type input "1 Carey Street, Darwin City NT, Australia"
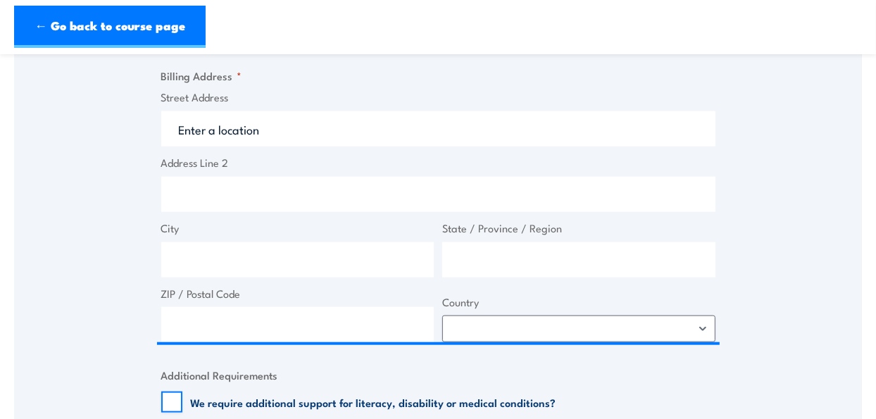
type input "1 Carey St"
type input "Darwin City"
type input "Northern Territory"
type input "0800"
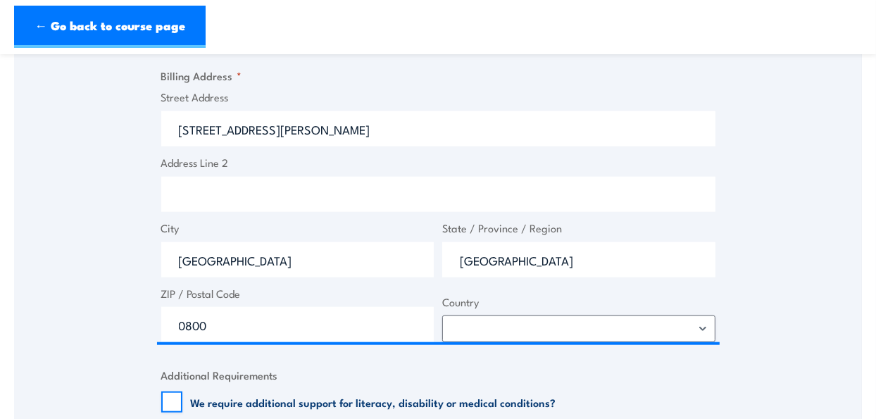
select select "Australia"
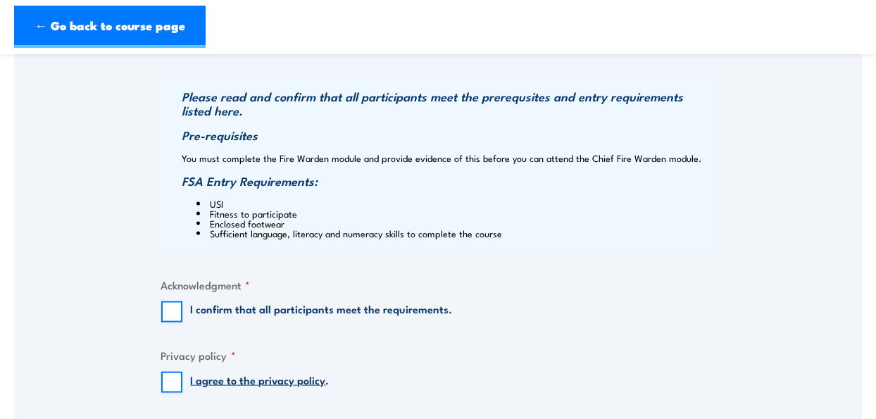
scroll to position [1409, 0]
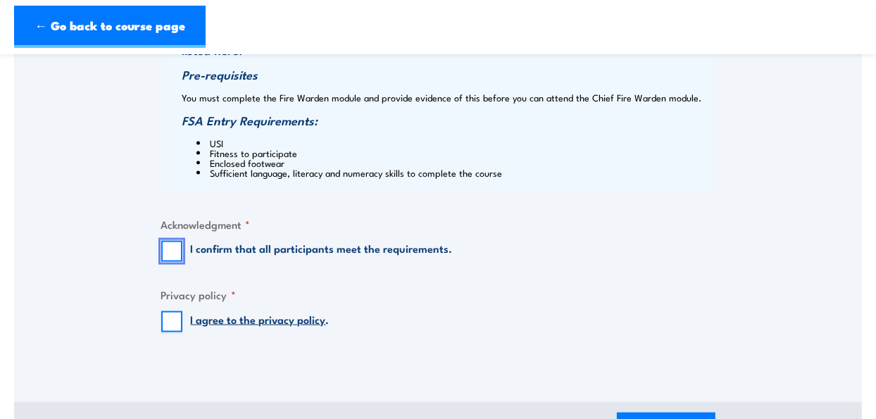
click at [170, 247] on input "I confirm that all participants meet the requirements." at bounding box center [171, 251] width 21 height 21
checkbox input "true"
click at [164, 324] on input "I agree to the privacy policy ." at bounding box center [171, 321] width 21 height 21
checkbox input "true"
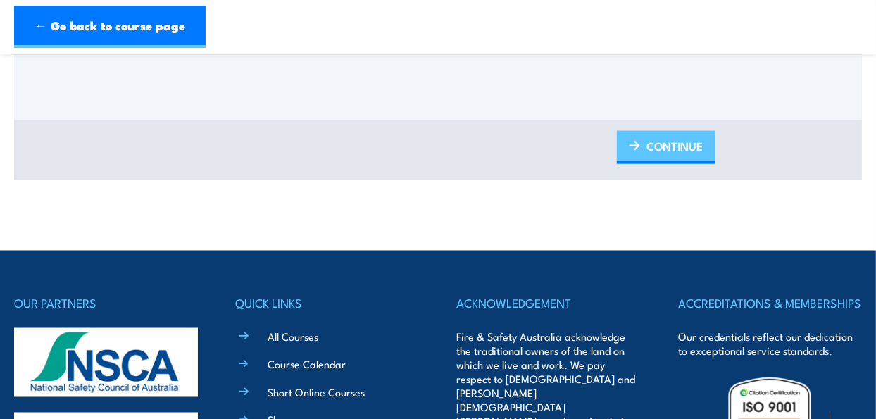
click at [680, 142] on span "CONTINUE" at bounding box center [675, 145] width 56 height 37
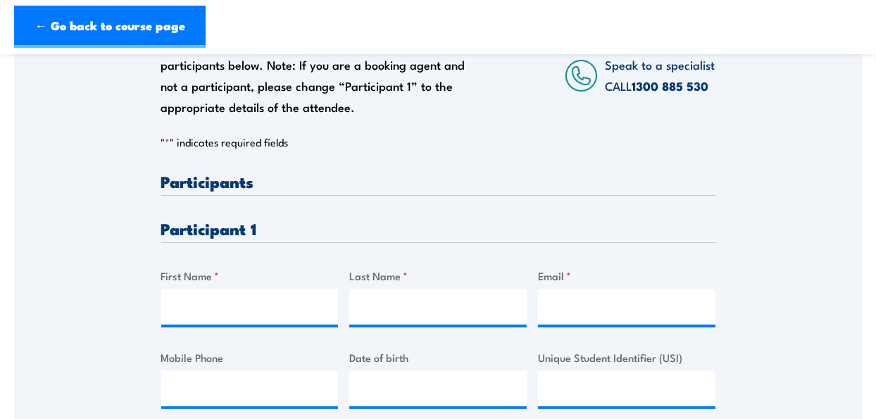
scroll to position [282, 0]
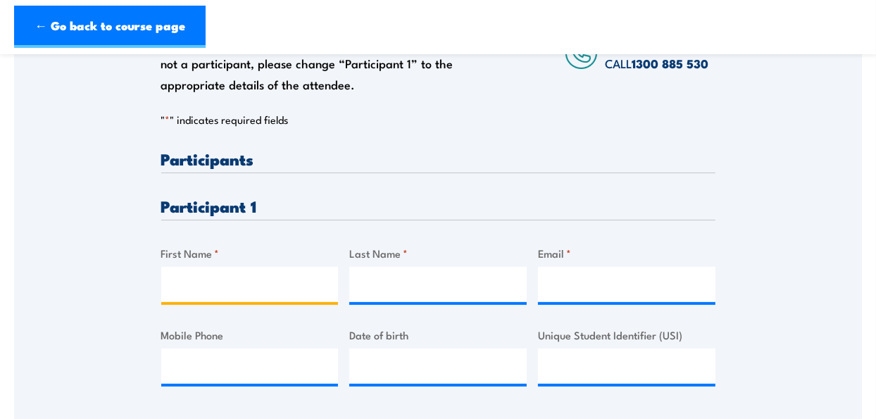
click at [242, 282] on input "First Name *" at bounding box center [250, 284] width 178 height 35
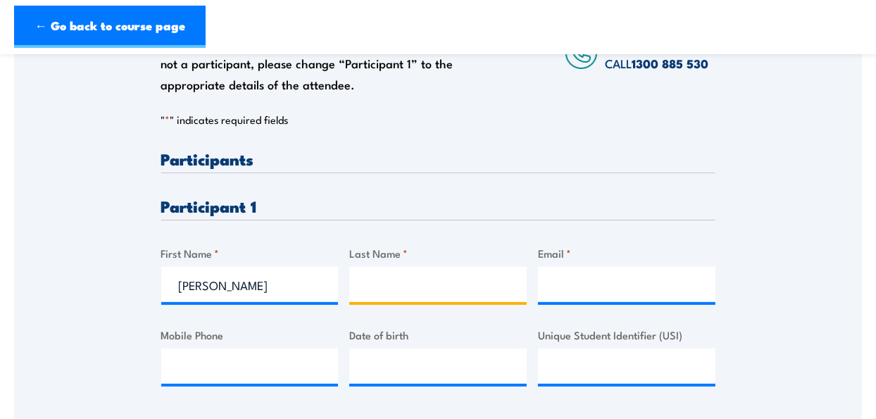
click at [388, 290] on input "Last Name *" at bounding box center [438, 284] width 178 height 35
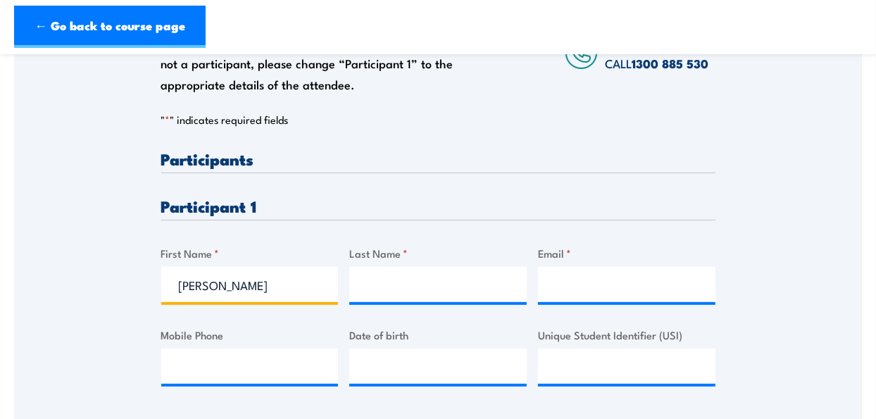
click at [193, 285] on input "Jesica" at bounding box center [250, 284] width 178 height 35
type input "Jessica"
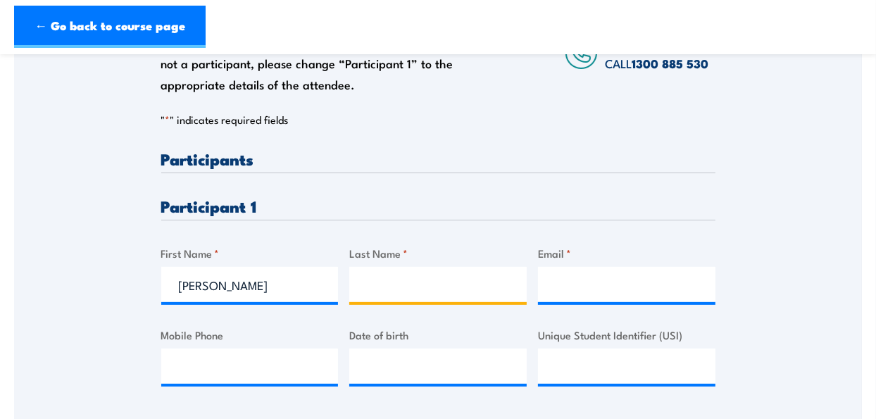
click at [403, 284] on input "Last Name *" at bounding box center [438, 284] width 178 height 35
type input "Creagh"
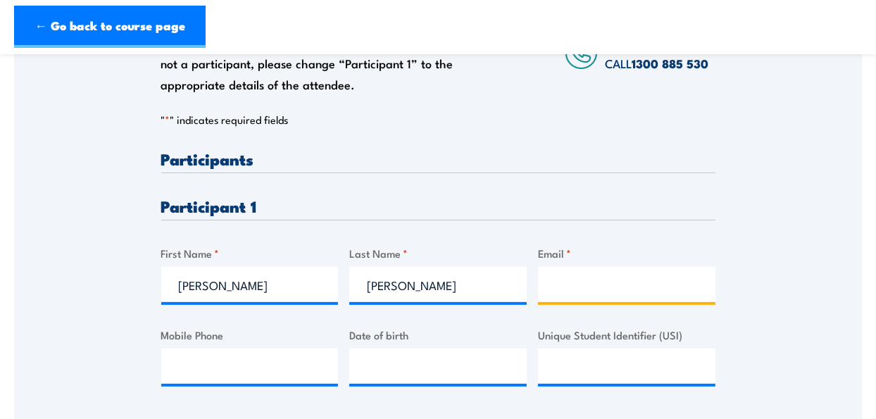
click at [593, 277] on input "Email *" at bounding box center [627, 284] width 178 height 35
type input "creaghj@missionaustralia.com.au"
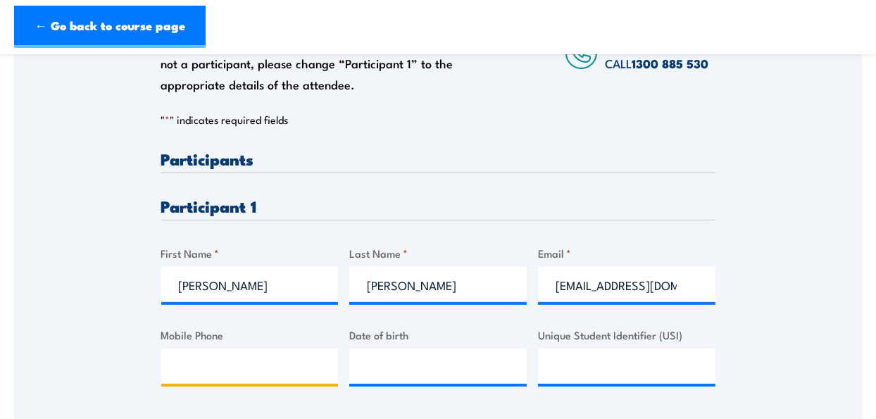
click at [226, 361] on input "Mobile Phone" at bounding box center [250, 366] width 178 height 35
type input "0482793161"
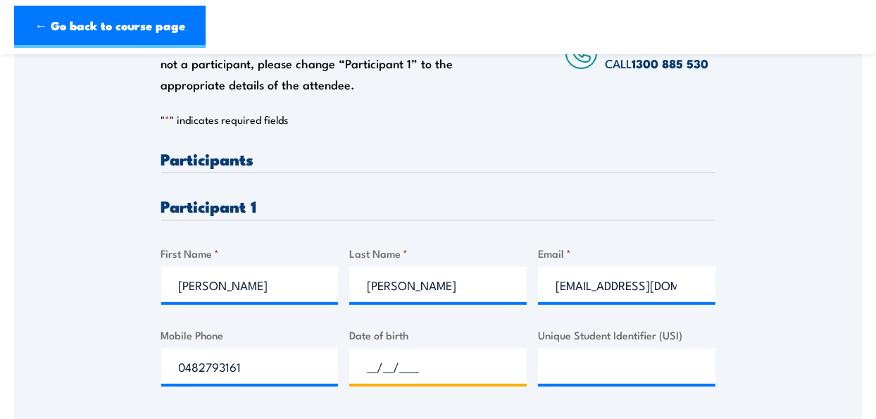
click at [387, 371] on input "__/__/____" at bounding box center [438, 366] width 178 height 35
type input "02/02/1993"
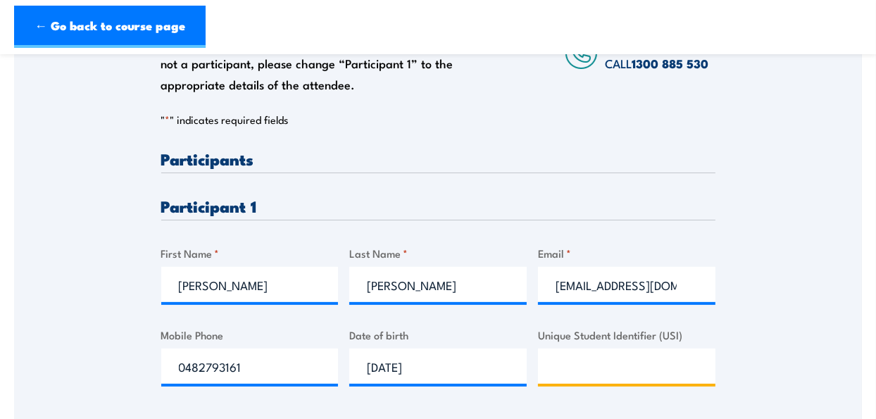
click at [583, 372] on input "Unique Student Identifier (USI)" at bounding box center [627, 366] width 178 height 35
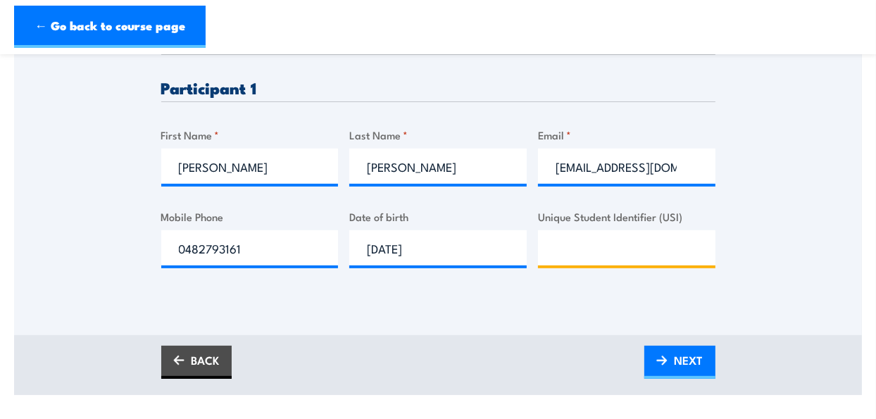
scroll to position [564, 0]
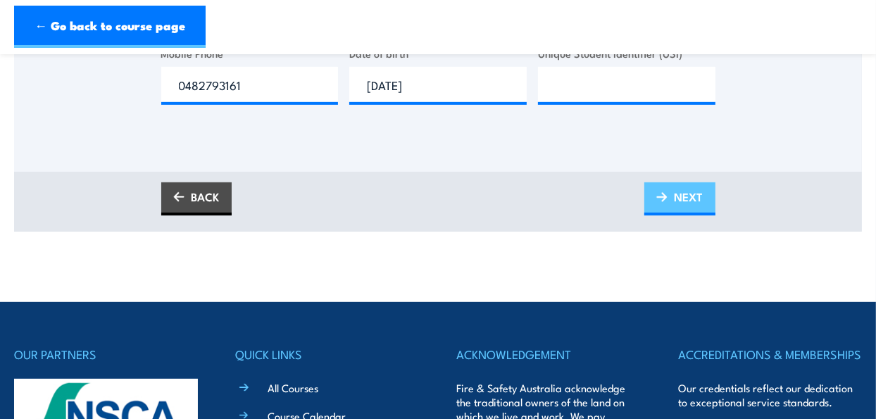
click at [685, 202] on span "NEXT" at bounding box center [689, 196] width 29 height 37
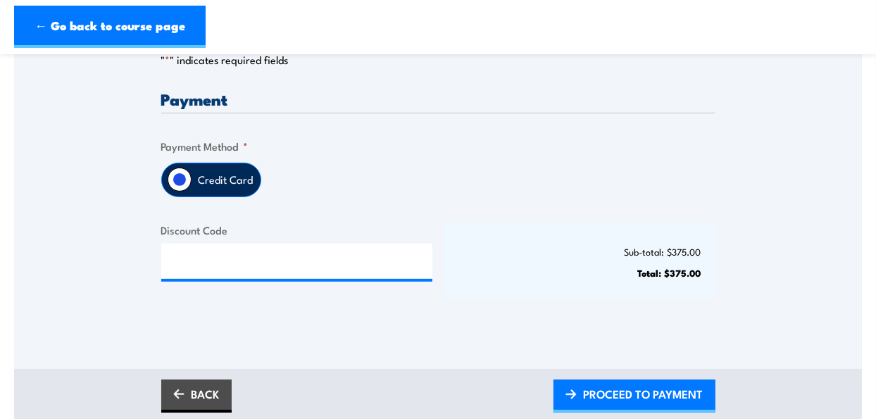
scroll to position [352, 0]
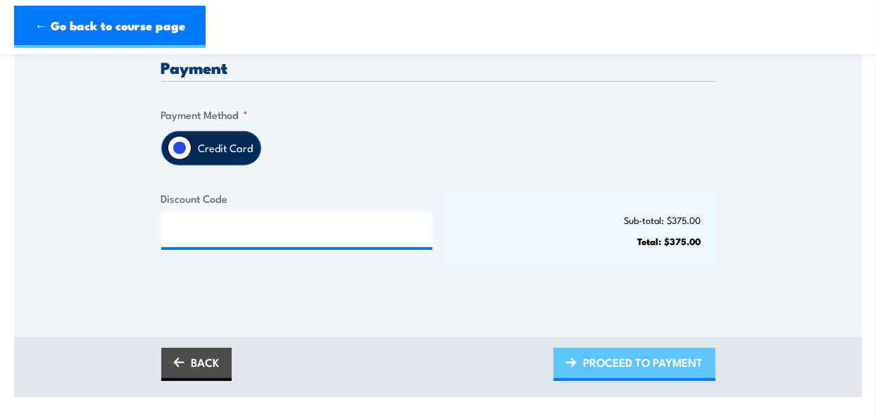
click at [627, 361] on span "PROCEED TO PAYMENT" at bounding box center [644, 362] width 120 height 37
